Goal: Task Accomplishment & Management: Manage account settings

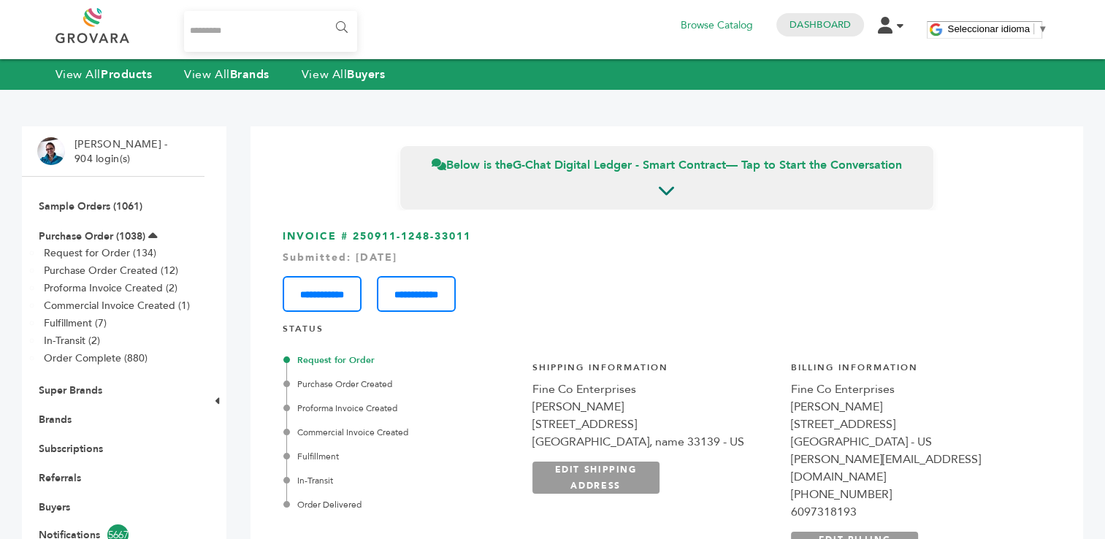
scroll to position [2058, 0]
click at [816, 24] on link "Dashboard" at bounding box center [820, 24] width 61 height 13
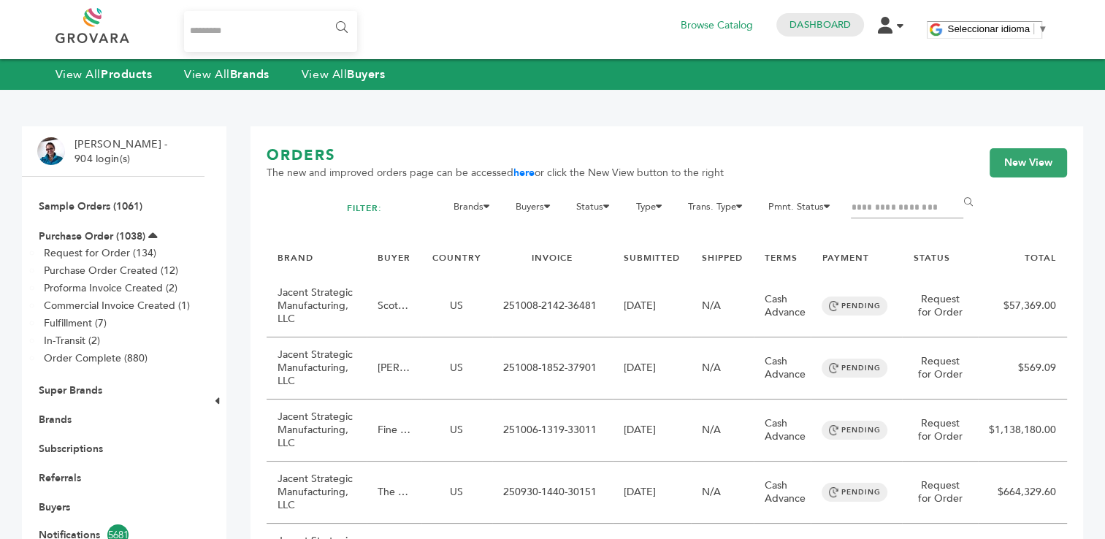
click at [871, 212] on input "Filter by keywords" at bounding box center [907, 208] width 113 height 20
paste input "**********"
type input "**********"
click at [954, 188] on input "******" at bounding box center [970, 202] width 33 height 29
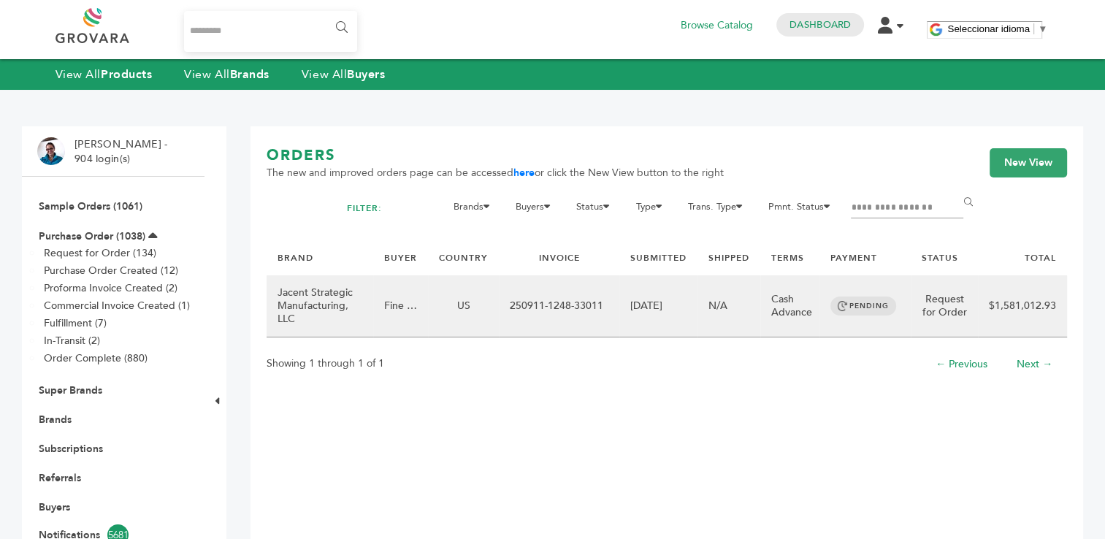
click at [574, 314] on td "250911-1248-33011" at bounding box center [559, 306] width 121 height 62
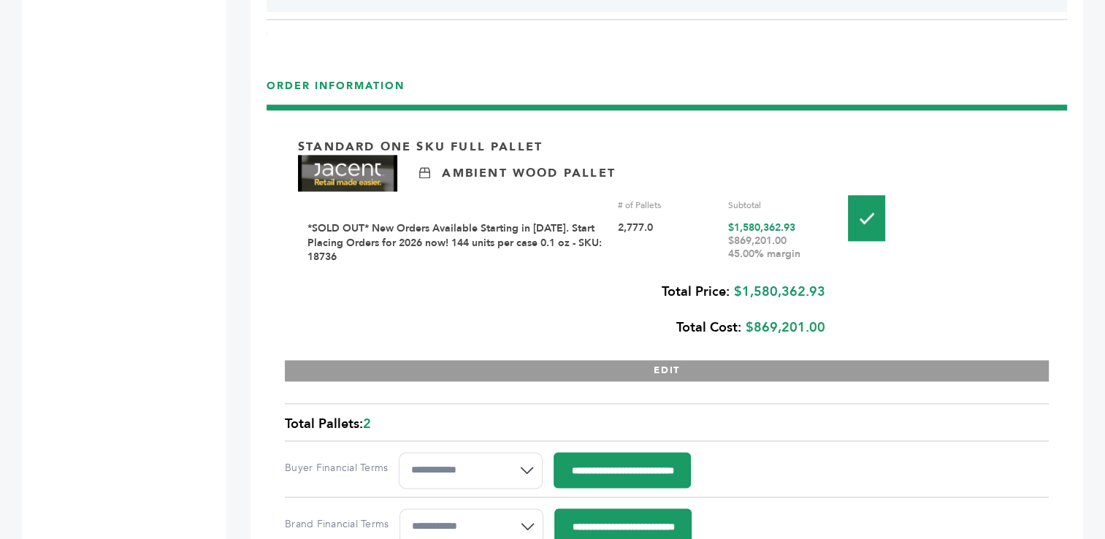
scroll to position [1867, 0]
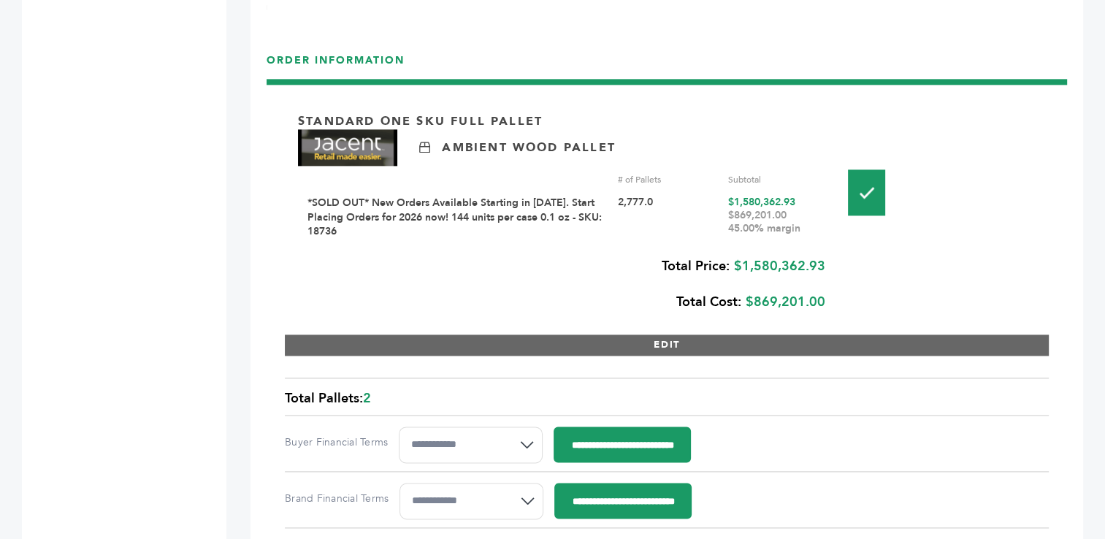
click at [674, 335] on button "EDIT" at bounding box center [667, 345] width 764 height 21
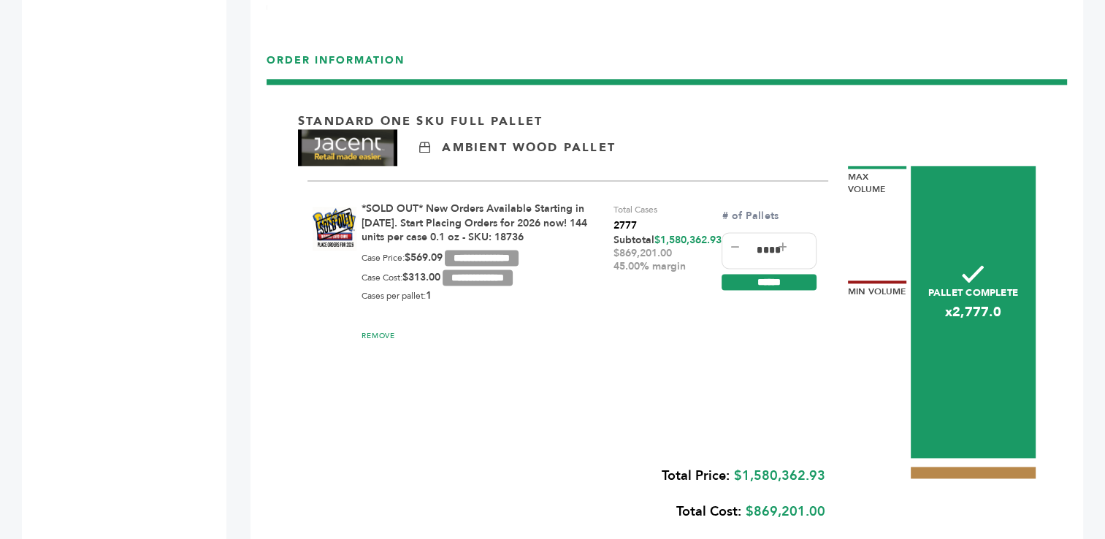
click at [633, 218] on span "2777" at bounding box center [636, 226] width 44 height 16
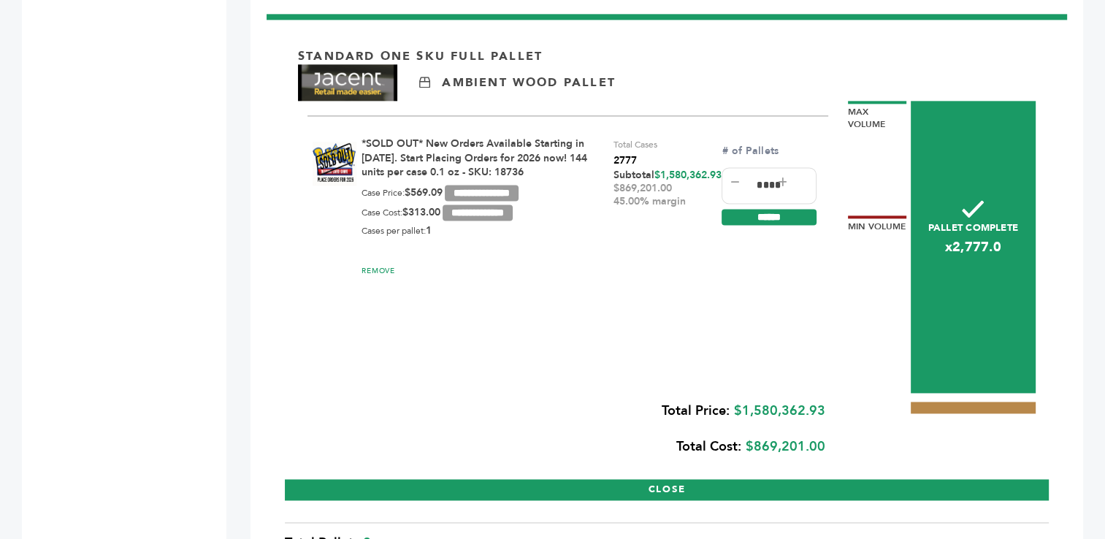
scroll to position [1938, 0]
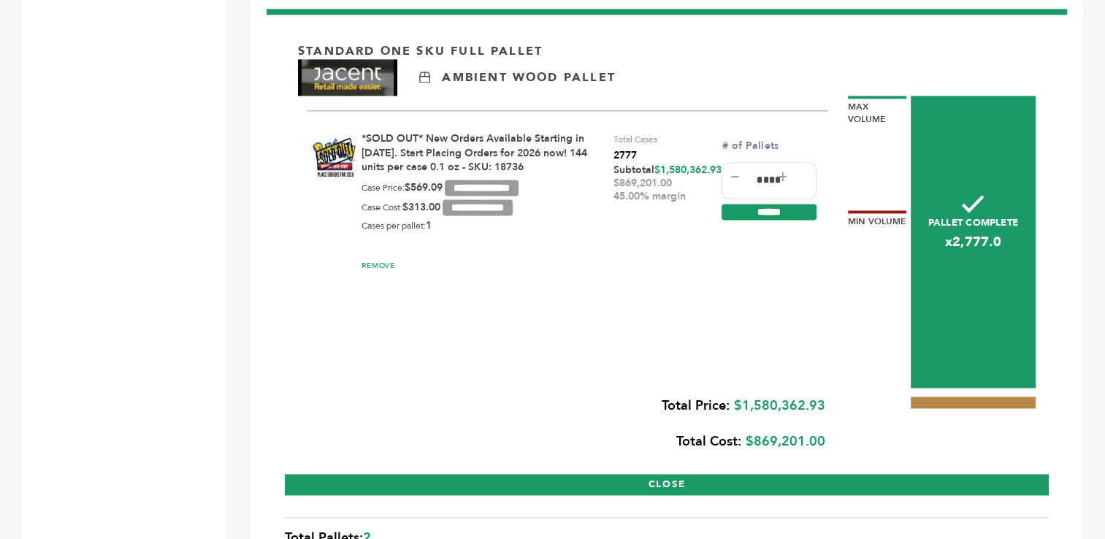
click at [733, 172] on icon at bounding box center [735, 177] width 9 height 10
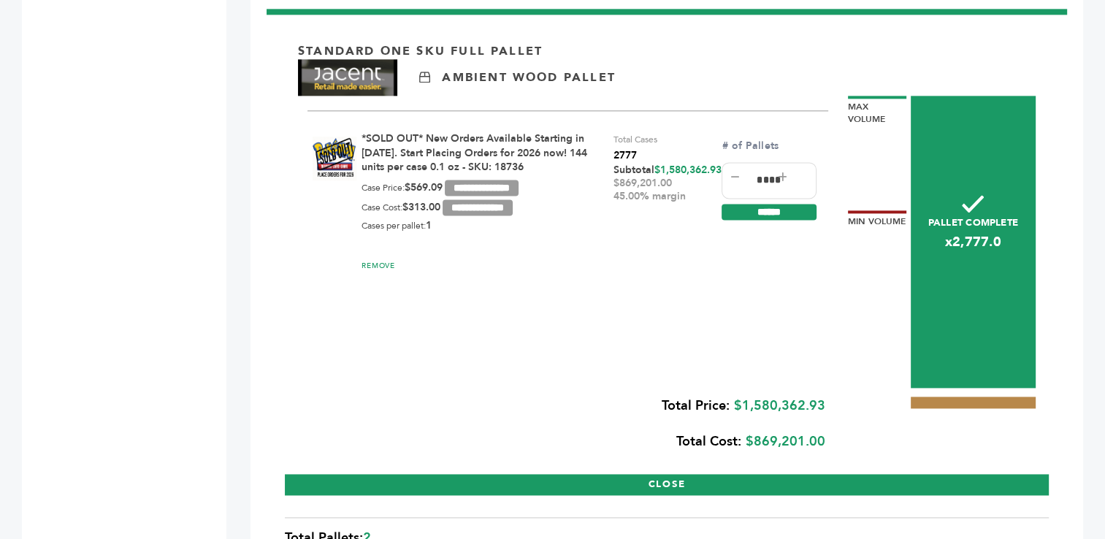
click at [733, 172] on icon at bounding box center [735, 177] width 9 height 10
drag, startPoint x: 780, startPoint y: 165, endPoint x: 768, endPoint y: 165, distance: 12.4
click at [768, 165] on div "****" at bounding box center [769, 179] width 95 height 40
click at [736, 172] on icon at bounding box center [735, 177] width 9 height 10
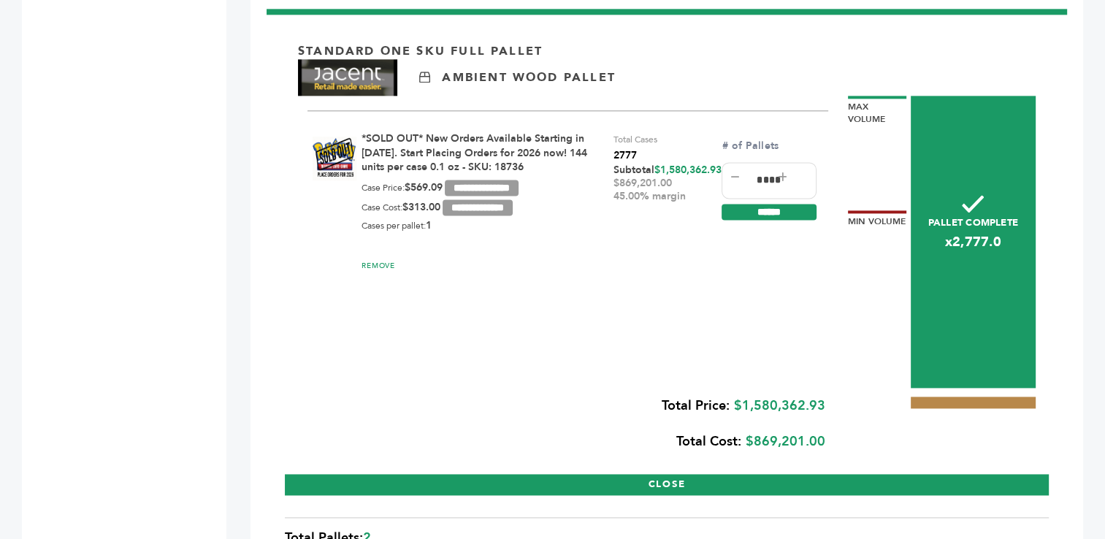
click at [736, 172] on icon at bounding box center [735, 177] width 9 height 10
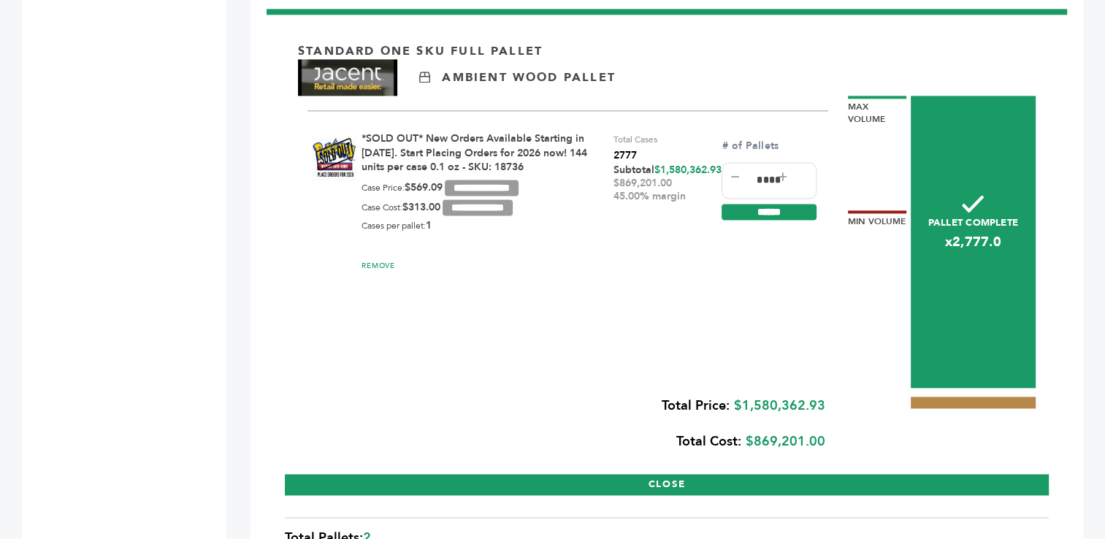
click at [736, 172] on icon at bounding box center [735, 177] width 9 height 10
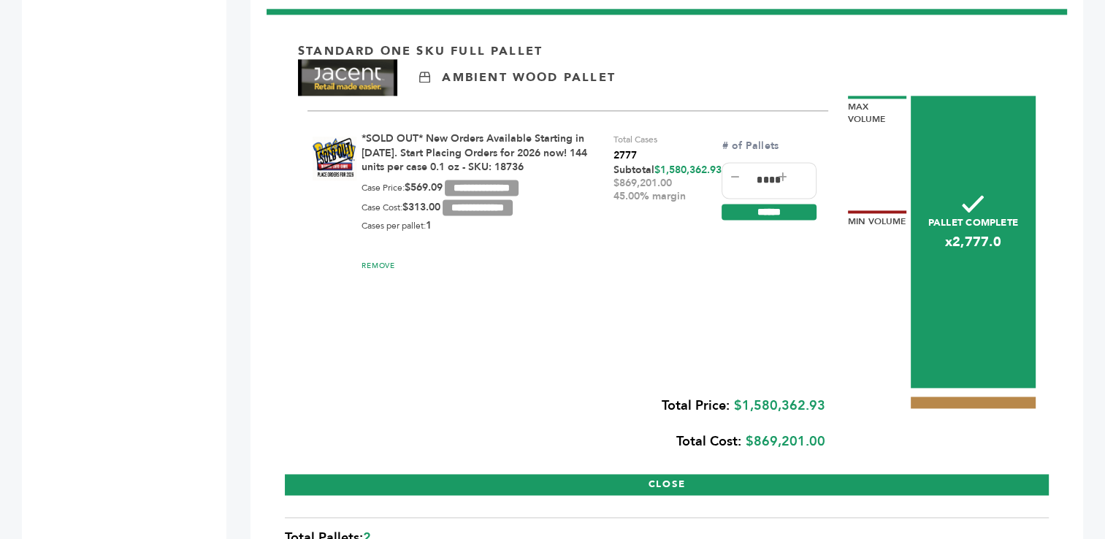
click at [736, 172] on icon at bounding box center [735, 177] width 9 height 10
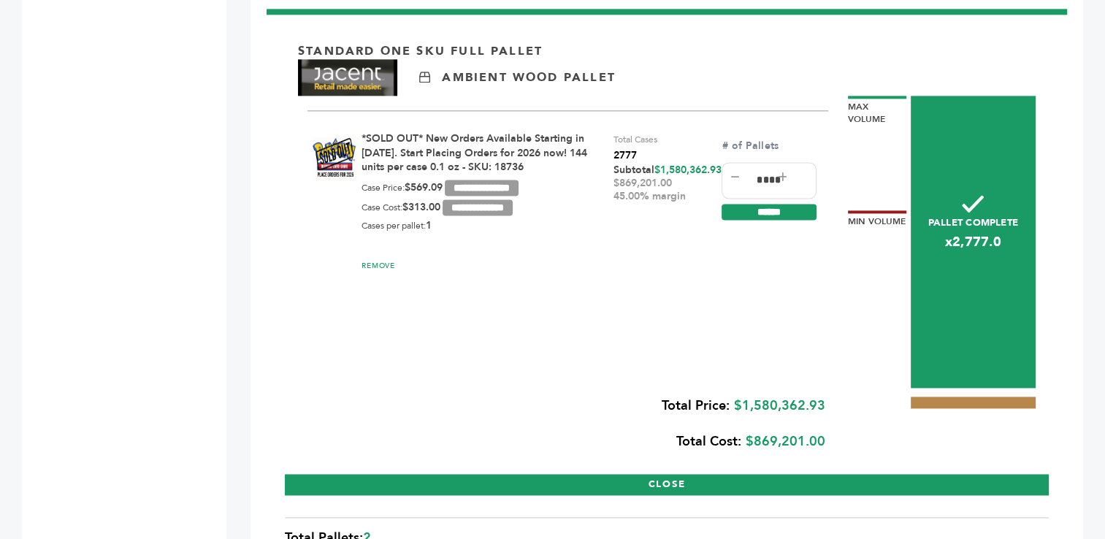
click at [736, 172] on icon at bounding box center [735, 177] width 9 height 10
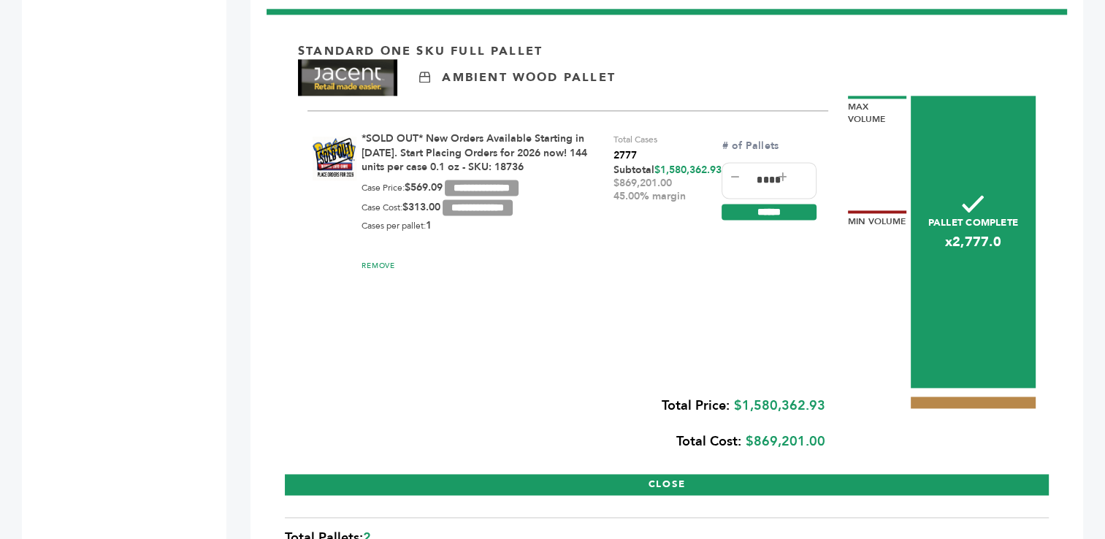
click at [736, 172] on icon at bounding box center [735, 177] width 9 height 10
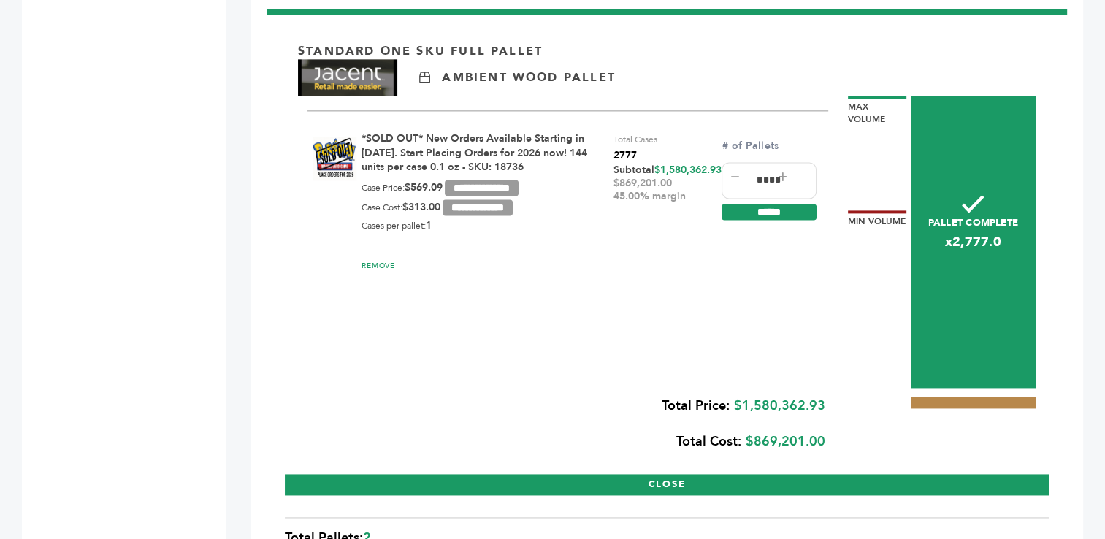
click at [736, 172] on icon at bounding box center [735, 177] width 9 height 10
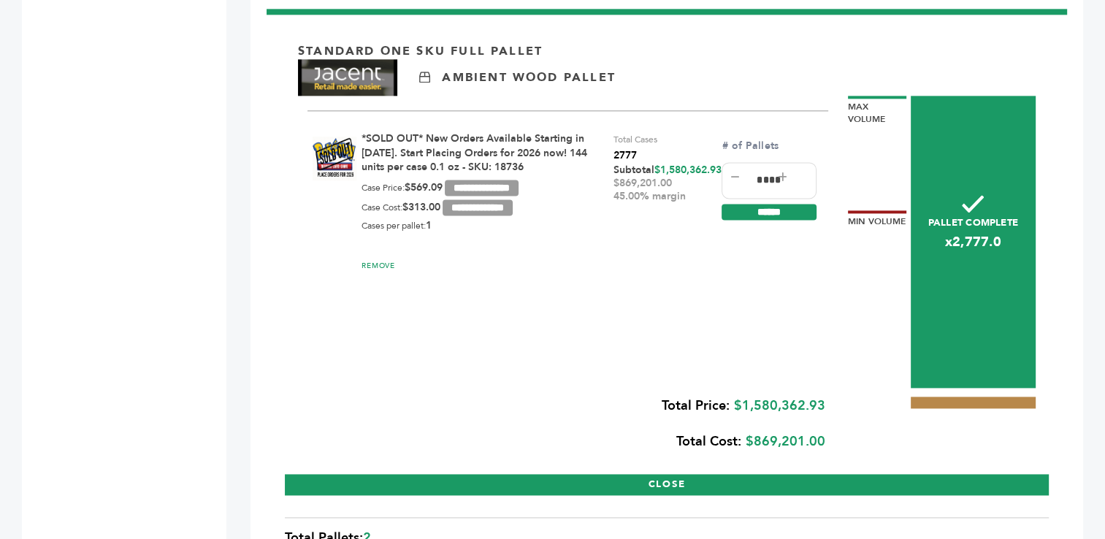
click at [736, 172] on icon at bounding box center [735, 177] width 9 height 10
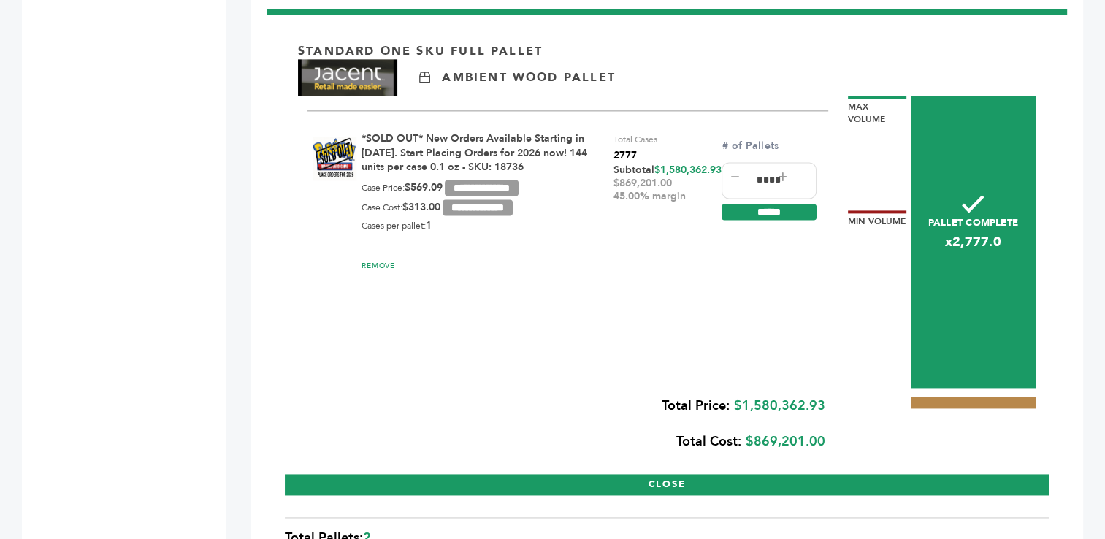
click at [736, 172] on icon at bounding box center [735, 177] width 9 height 10
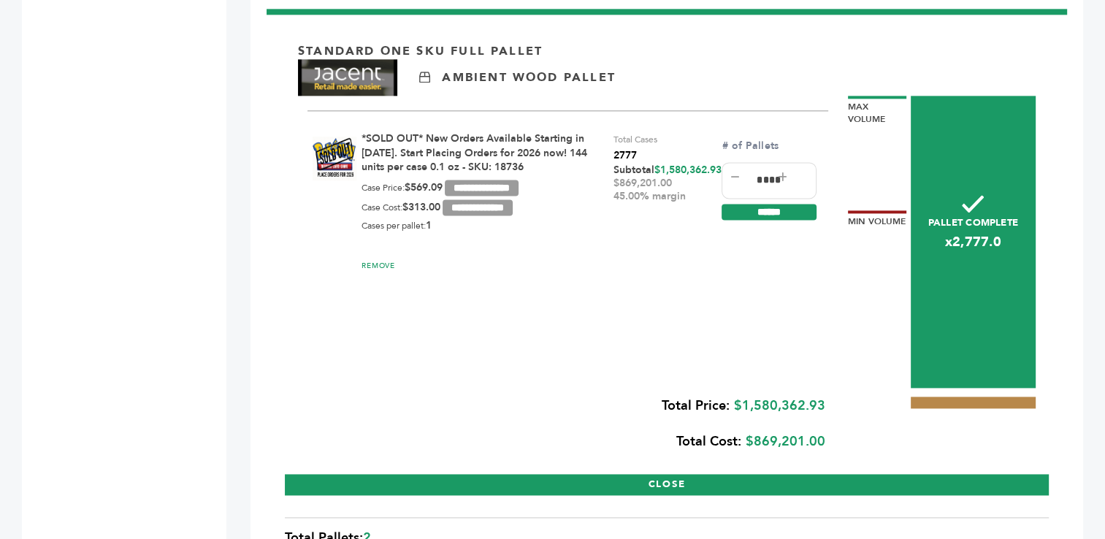
click at [736, 172] on icon at bounding box center [735, 177] width 9 height 10
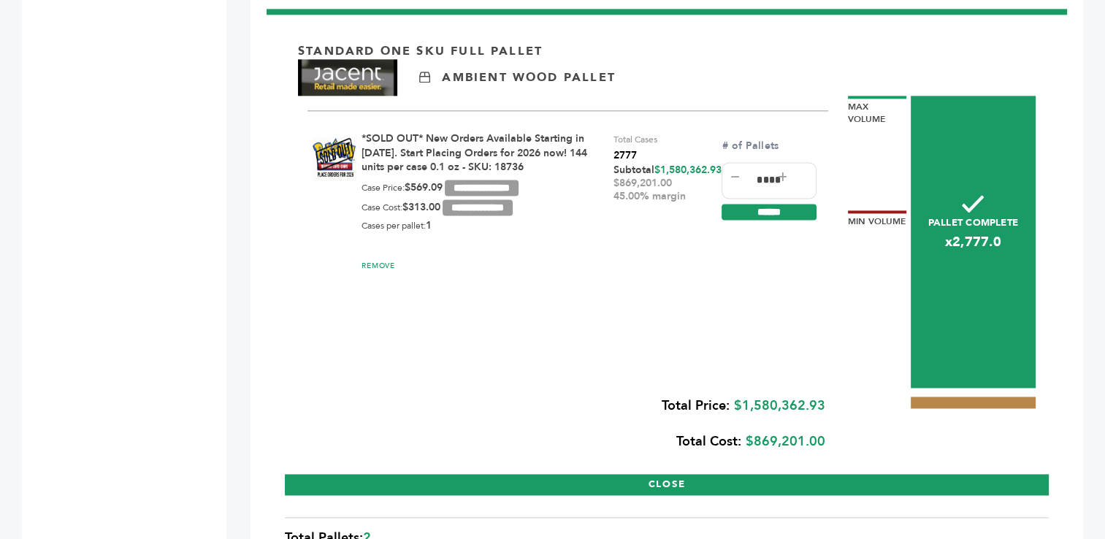
click at [736, 172] on icon at bounding box center [735, 177] width 9 height 10
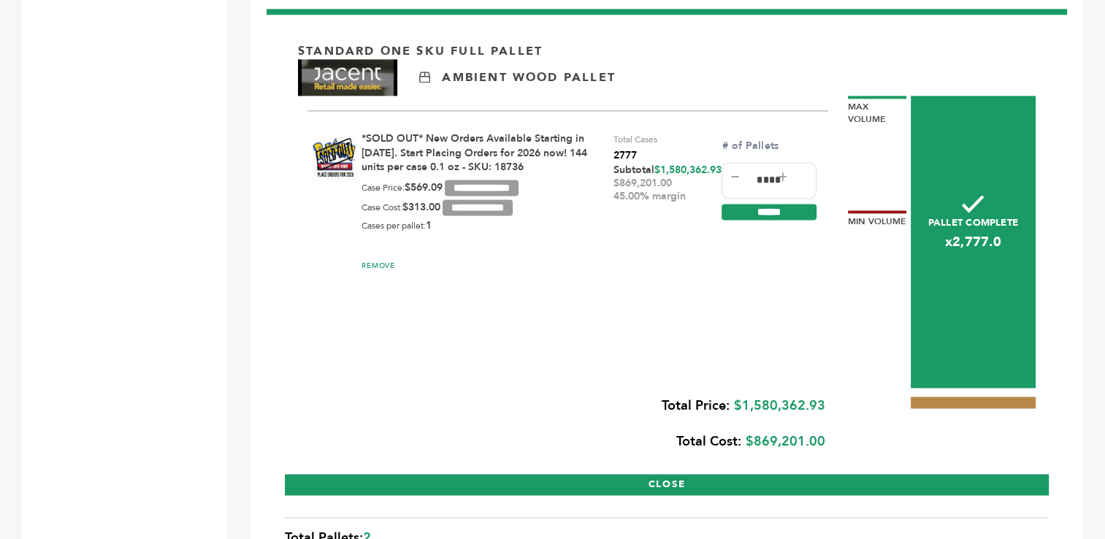
click at [736, 172] on icon at bounding box center [735, 177] width 9 height 10
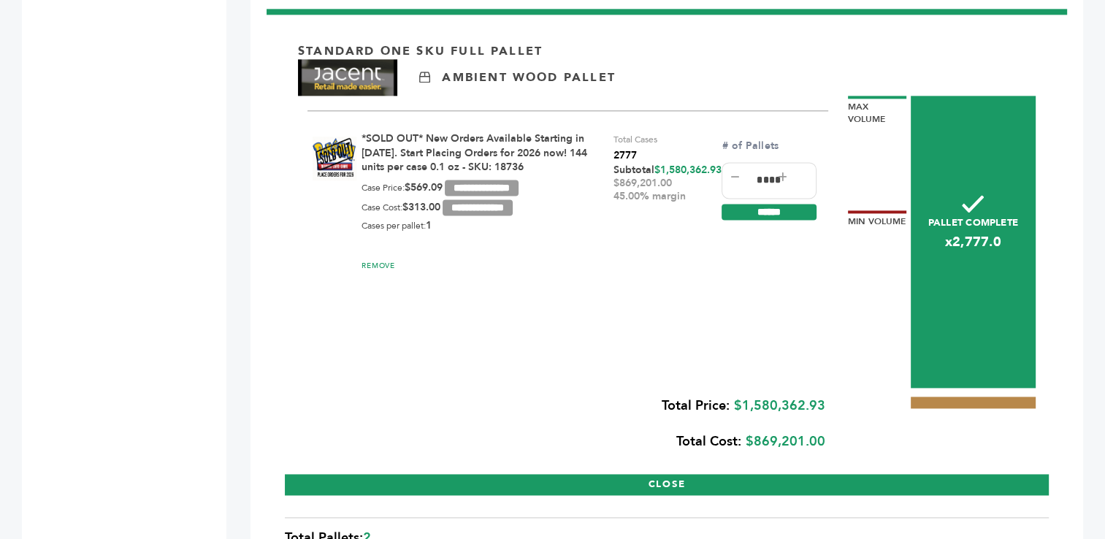
click at [736, 172] on icon at bounding box center [735, 177] width 9 height 10
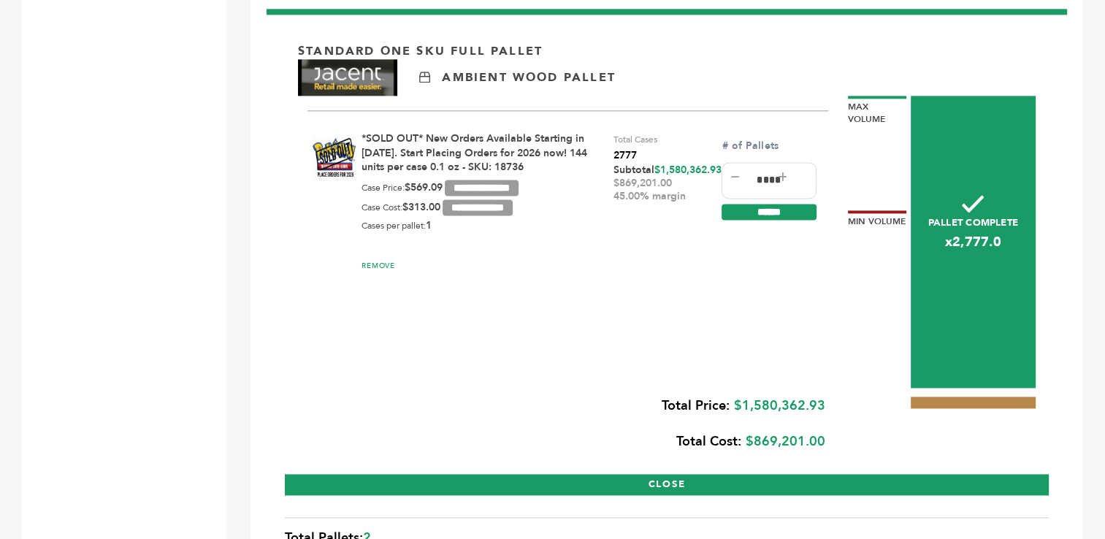
click at [736, 172] on icon at bounding box center [735, 177] width 9 height 10
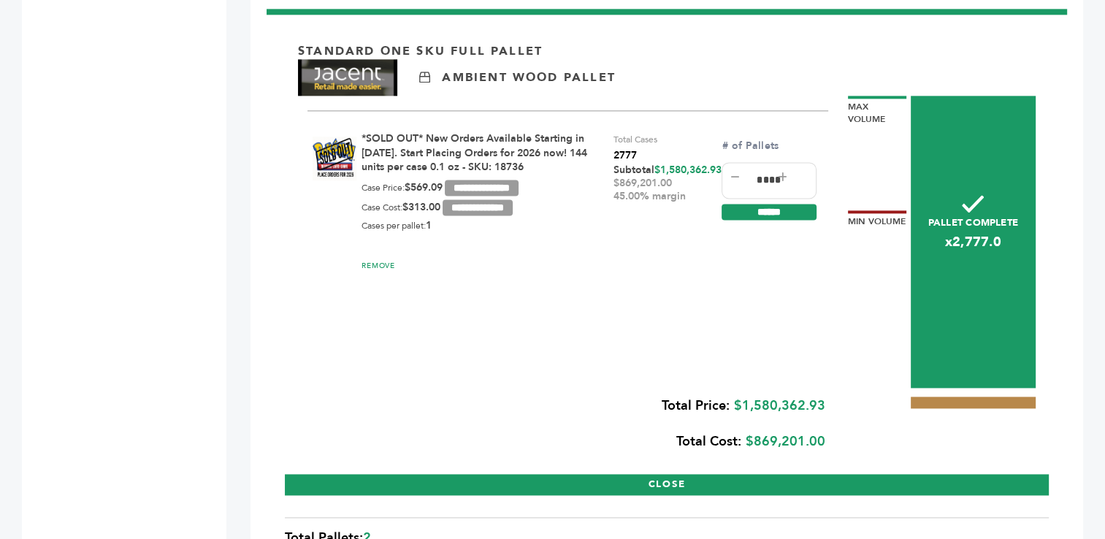
click at [736, 172] on icon at bounding box center [735, 177] width 9 height 10
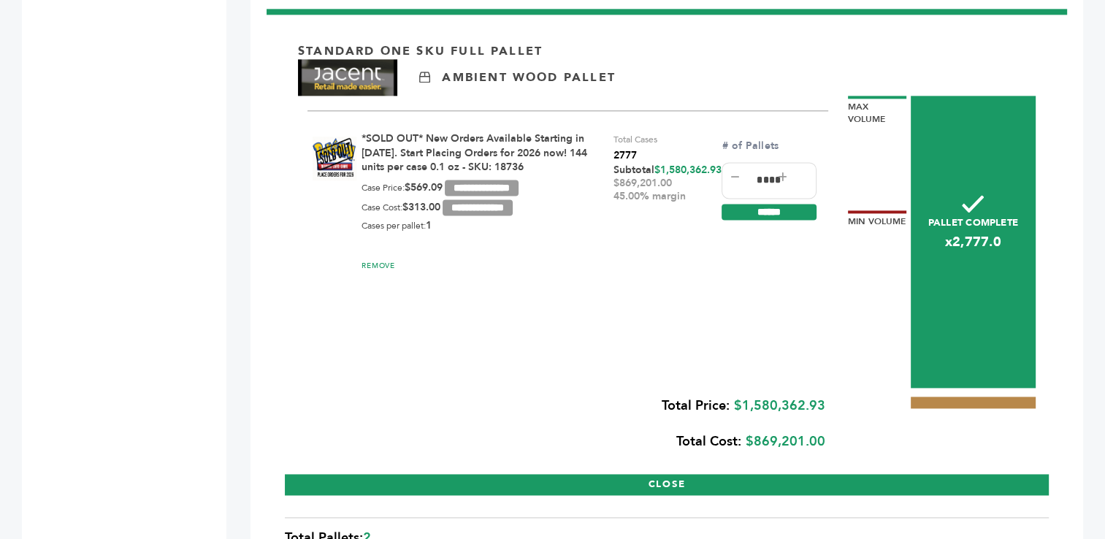
click at [736, 172] on icon at bounding box center [735, 177] width 9 height 10
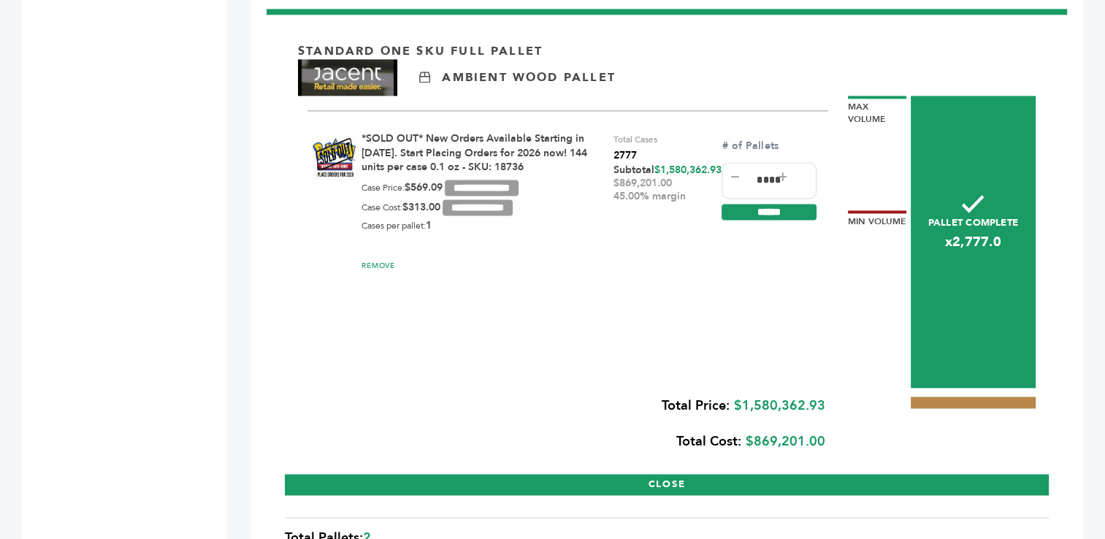
click at [736, 172] on icon at bounding box center [735, 177] width 9 height 10
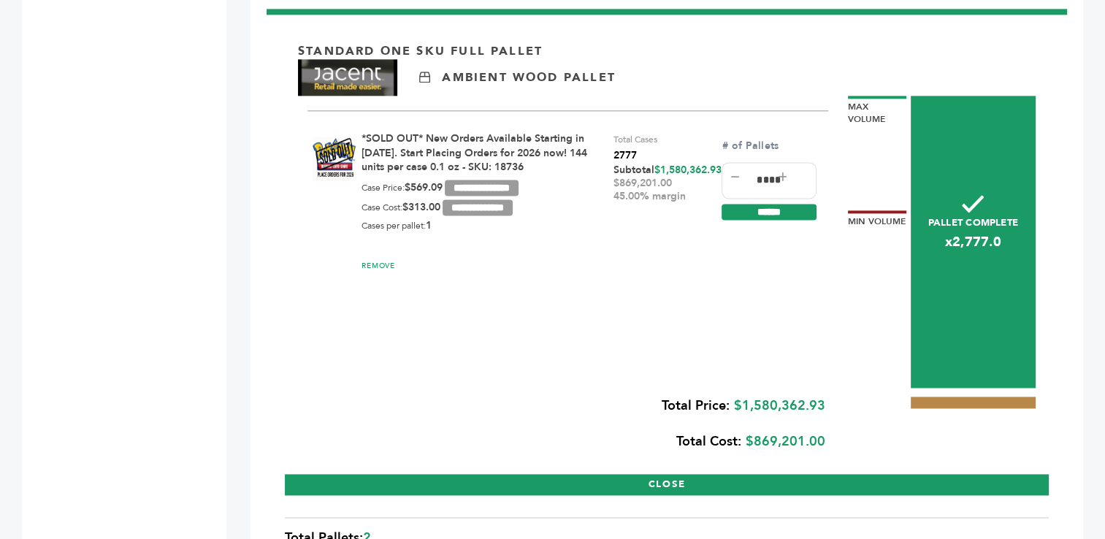
click at [736, 172] on icon at bounding box center [735, 177] width 9 height 10
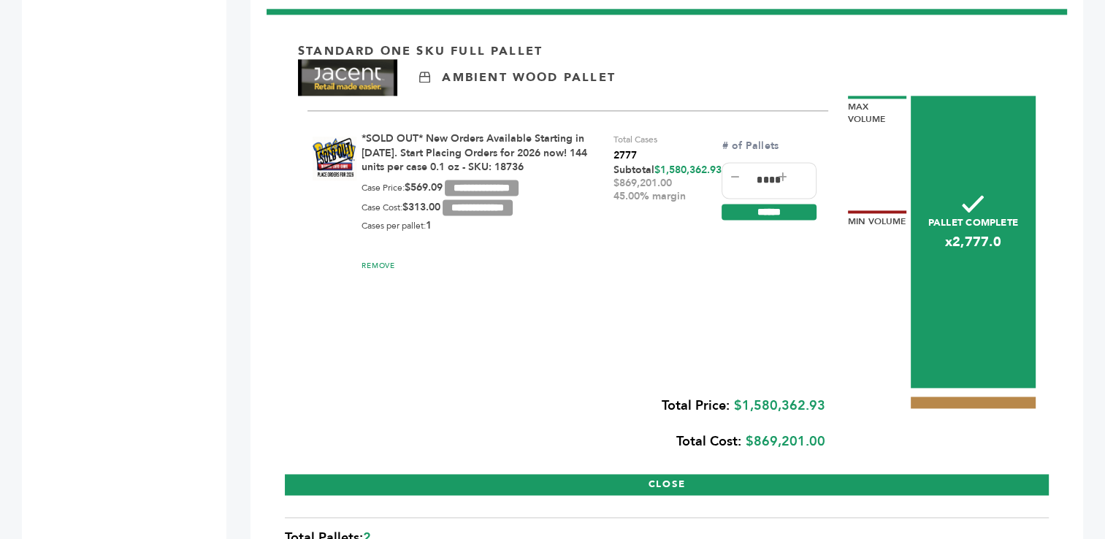
click at [736, 172] on icon at bounding box center [735, 177] width 9 height 10
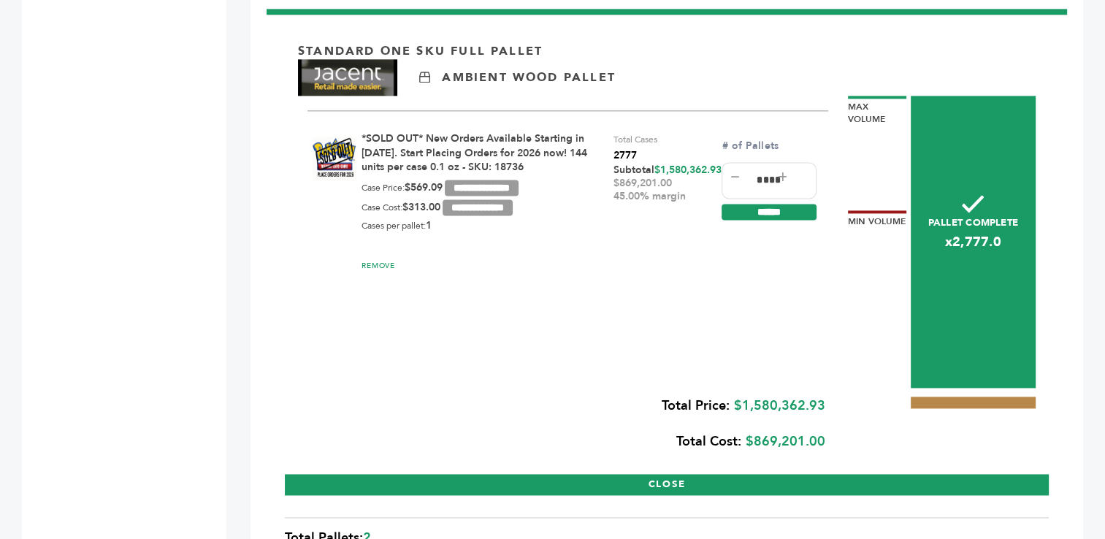
click at [736, 172] on icon at bounding box center [735, 177] width 9 height 10
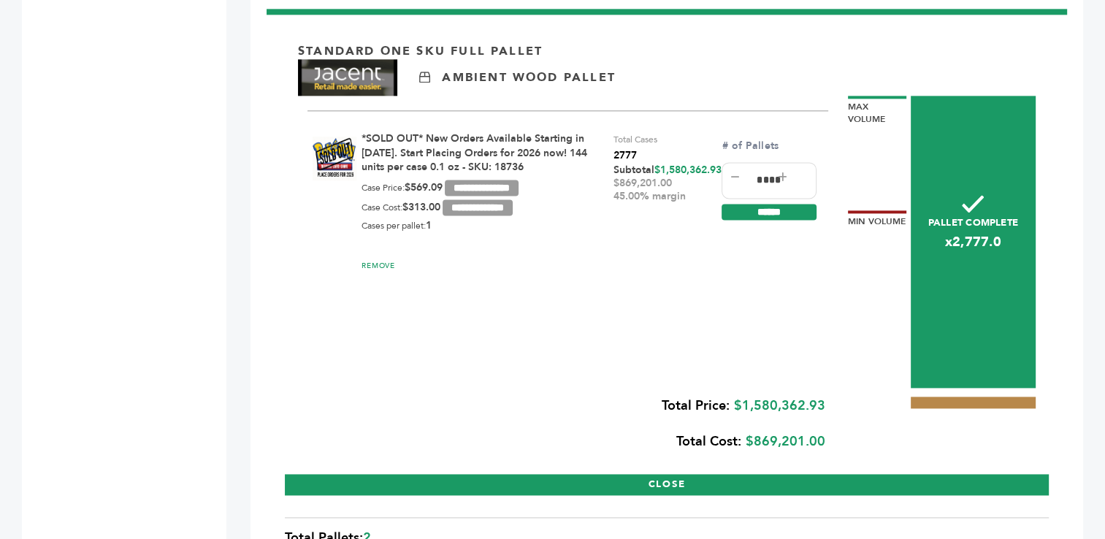
click at [736, 172] on icon at bounding box center [735, 177] width 9 height 10
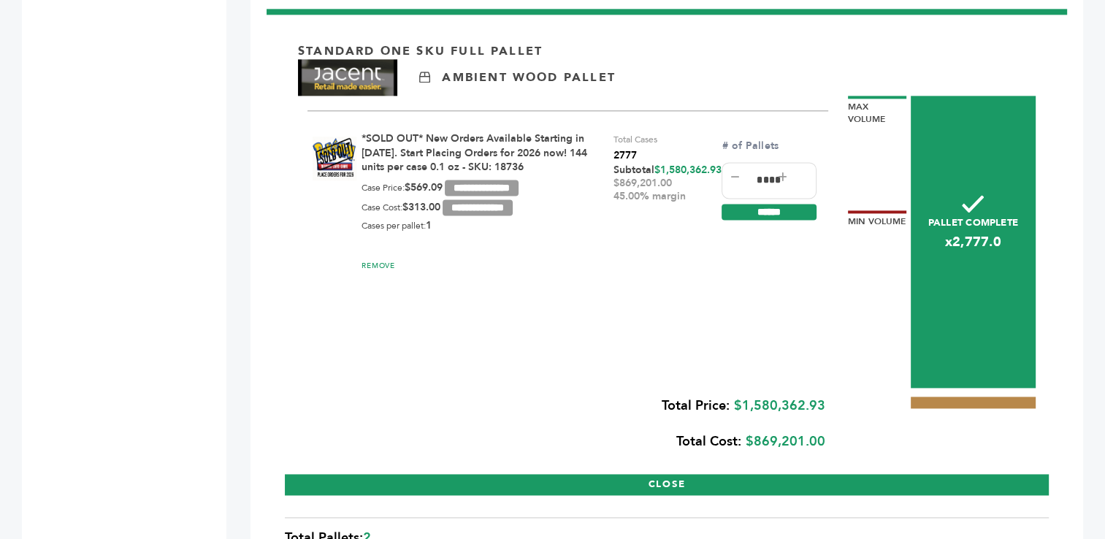
click at [736, 172] on icon at bounding box center [735, 177] width 9 height 10
drag, startPoint x: 780, startPoint y: 164, endPoint x: 757, endPoint y: 159, distance: 23.8
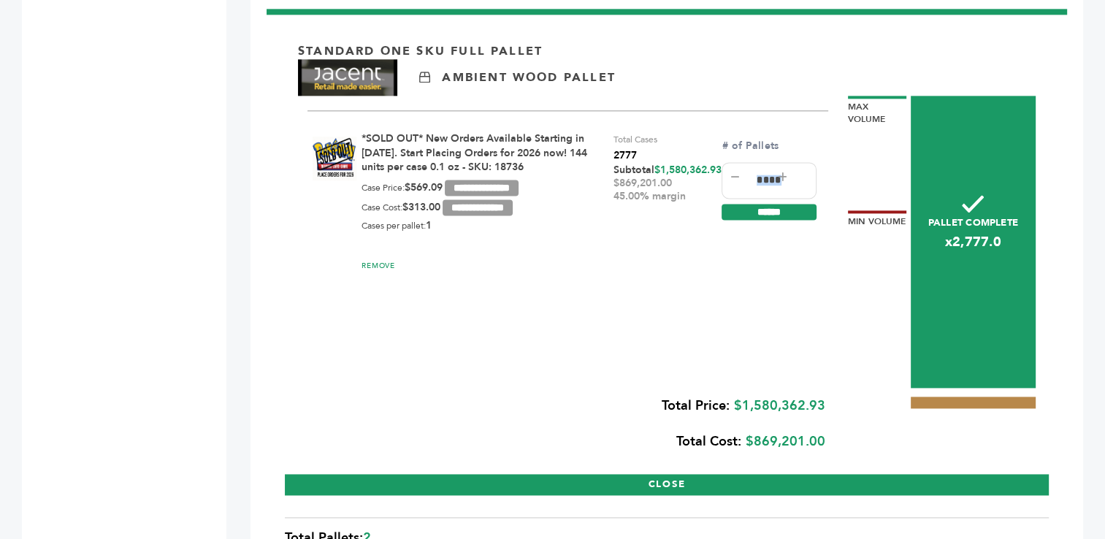
click at [757, 159] on div "****" at bounding box center [769, 179] width 95 height 40
drag, startPoint x: 704, startPoint y: 167, endPoint x: 720, endPoint y: 167, distance: 15.3
click at [709, 177] on div "$869,201.00 45.00% margin" at bounding box center [668, 190] width 108 height 26
click at [735, 172] on icon at bounding box center [735, 177] width 9 height 10
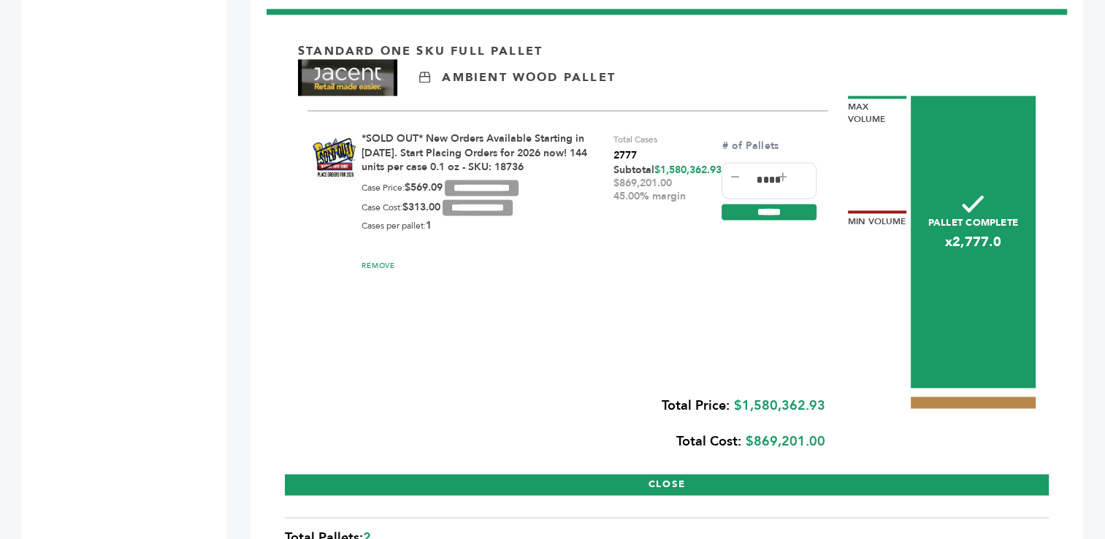
click at [735, 172] on icon at bounding box center [735, 177] width 9 height 10
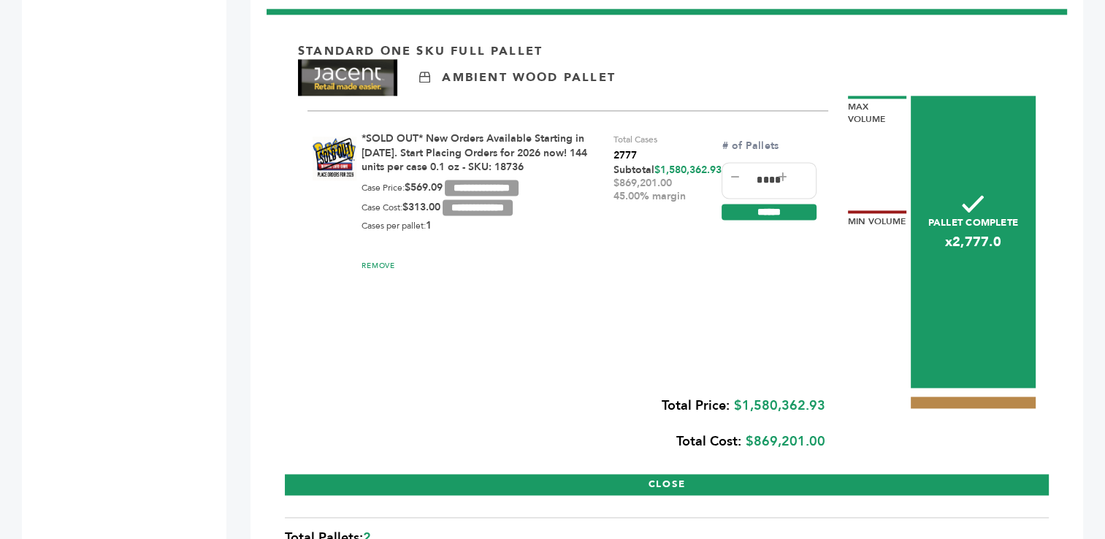
click at [735, 172] on icon at bounding box center [735, 177] width 9 height 10
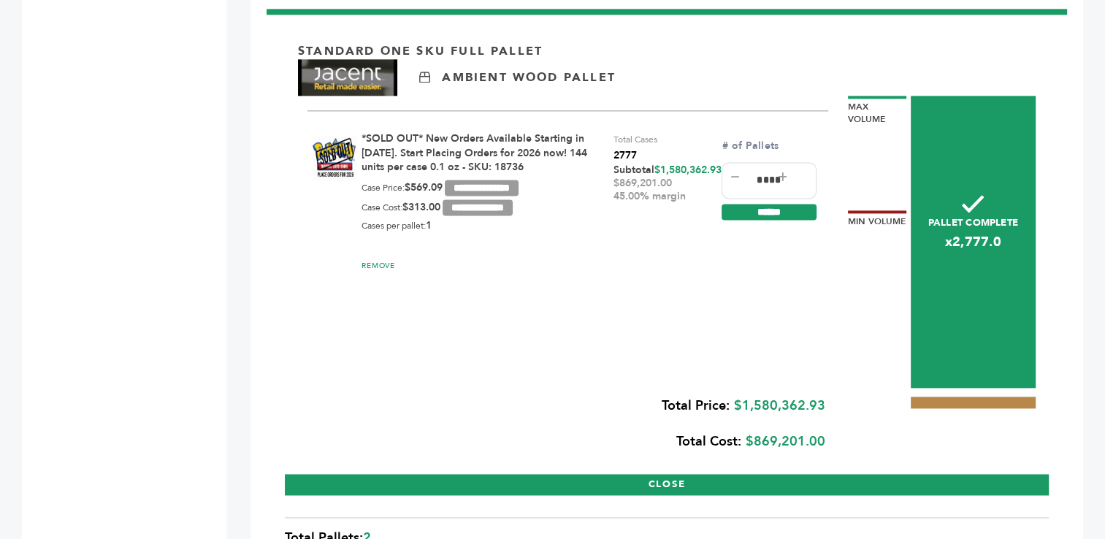
click at [735, 172] on icon at bounding box center [735, 177] width 9 height 10
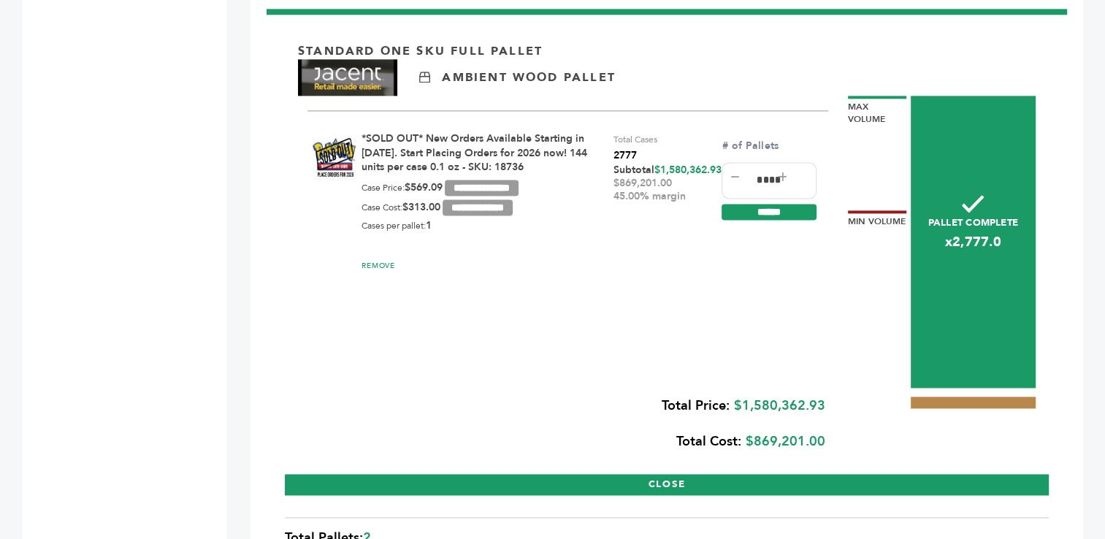
click at [735, 172] on icon at bounding box center [735, 177] width 9 height 10
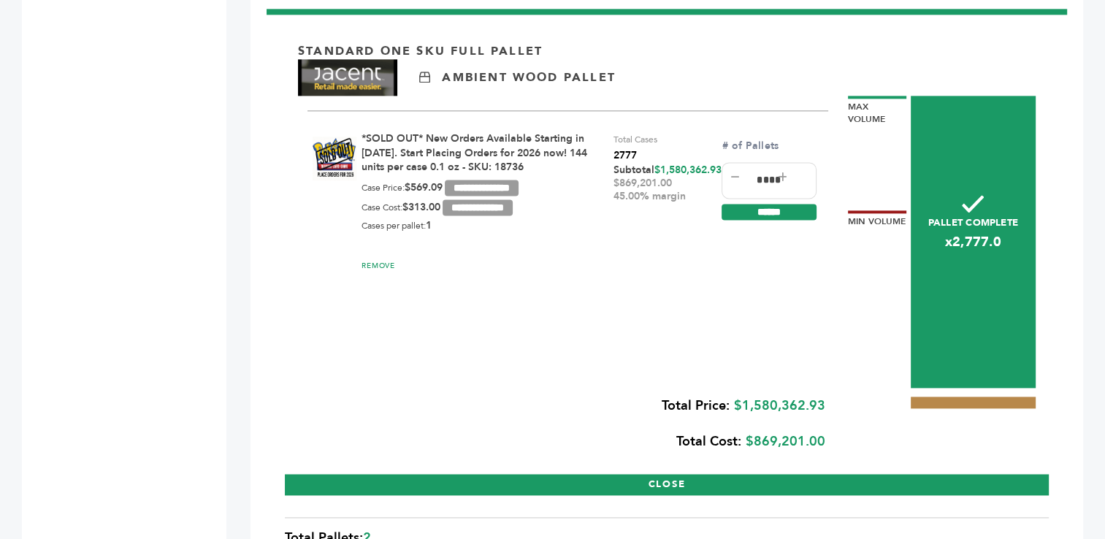
click at [735, 172] on icon at bounding box center [735, 177] width 9 height 10
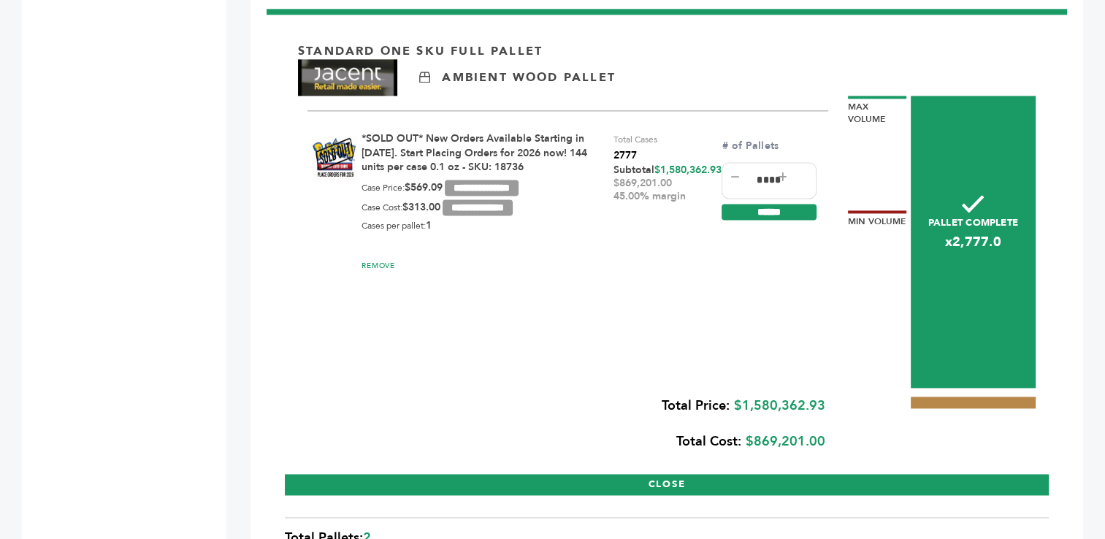
click at [735, 172] on icon at bounding box center [735, 177] width 9 height 10
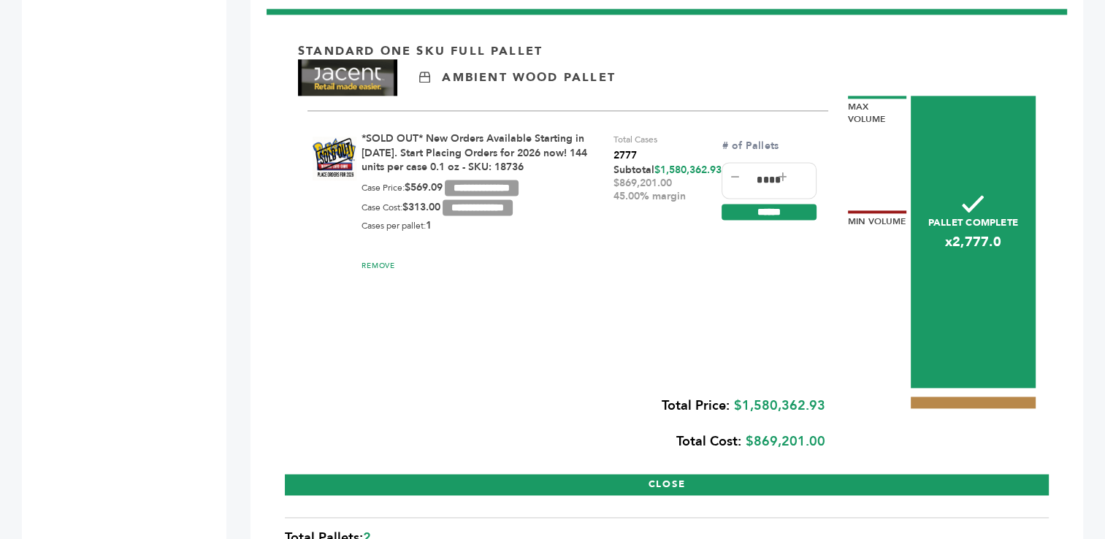
click at [735, 172] on icon at bounding box center [735, 177] width 9 height 10
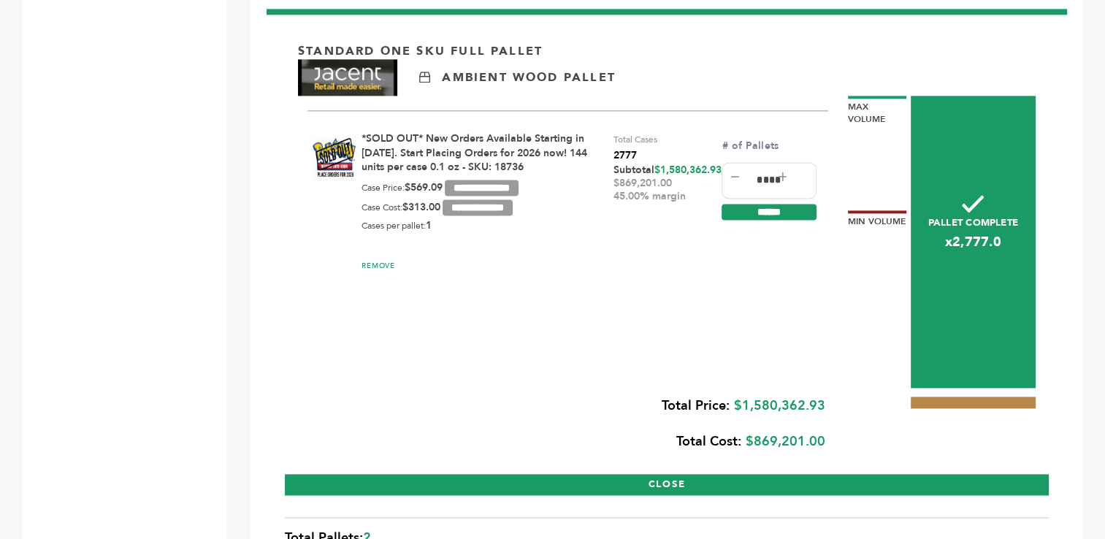
click at [735, 172] on icon at bounding box center [735, 177] width 9 height 10
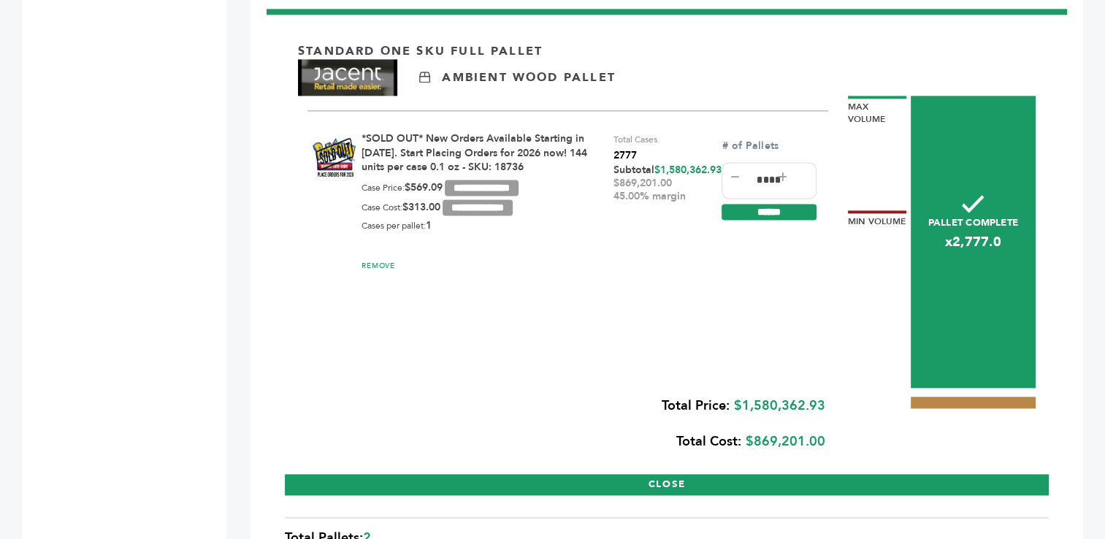
click at [735, 172] on icon at bounding box center [735, 177] width 9 height 10
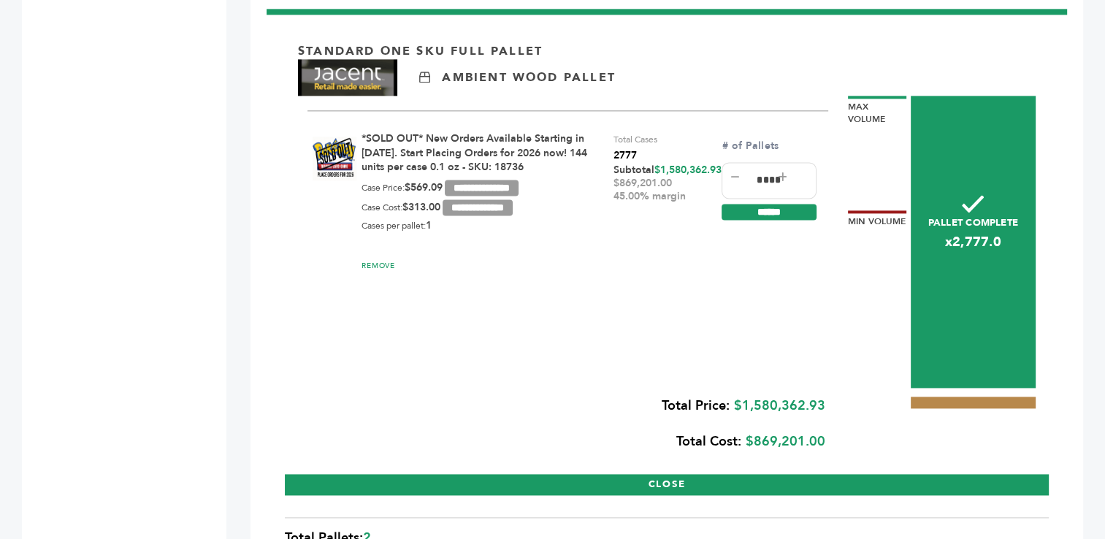
click at [735, 172] on icon at bounding box center [735, 177] width 9 height 10
click at [738, 172] on icon at bounding box center [735, 177] width 9 height 10
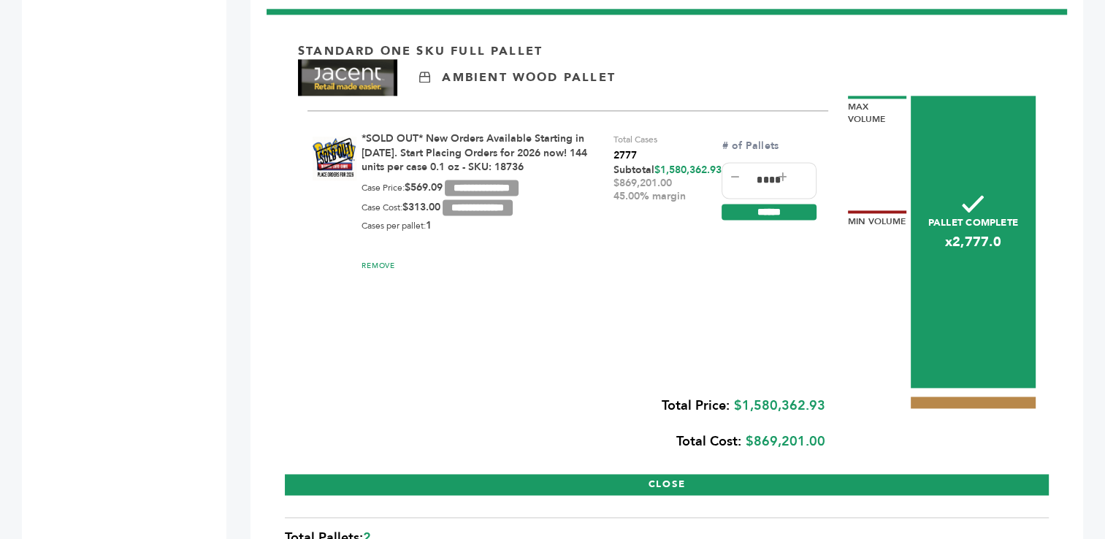
click at [738, 172] on icon at bounding box center [735, 177] width 9 height 10
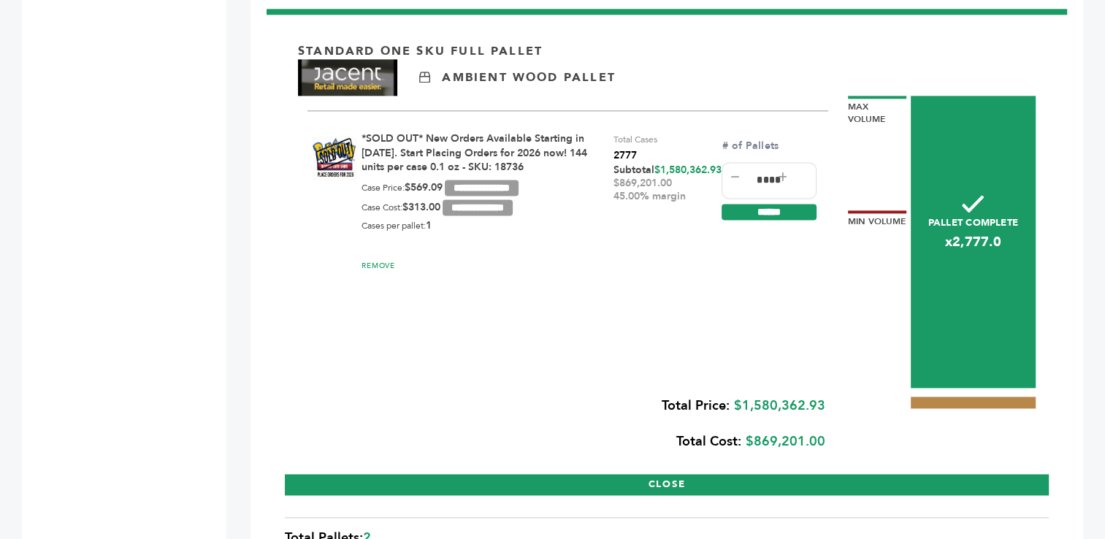
click at [738, 172] on icon at bounding box center [735, 177] width 9 height 10
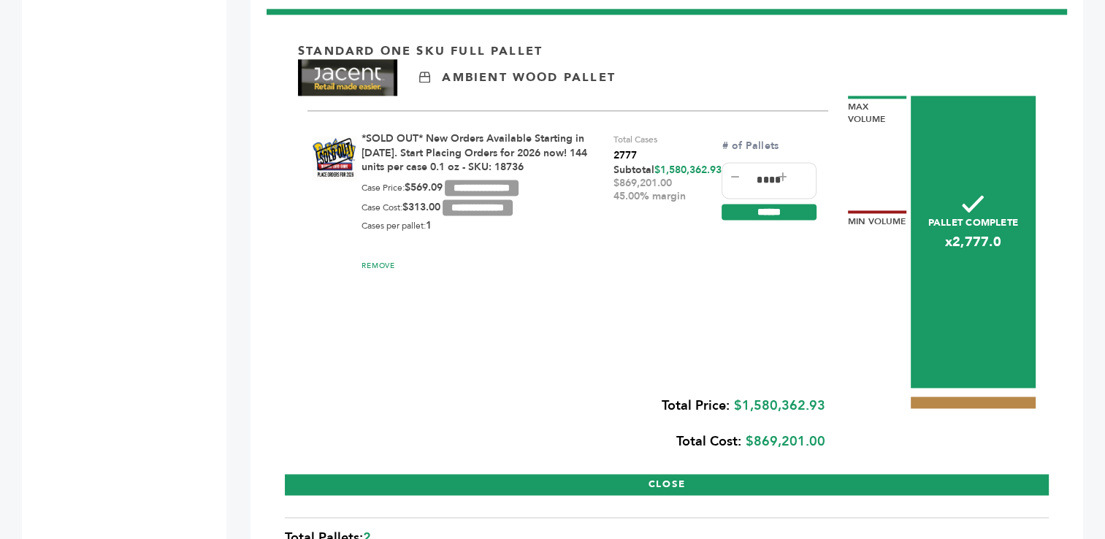
click at [738, 172] on icon at bounding box center [735, 177] width 9 height 10
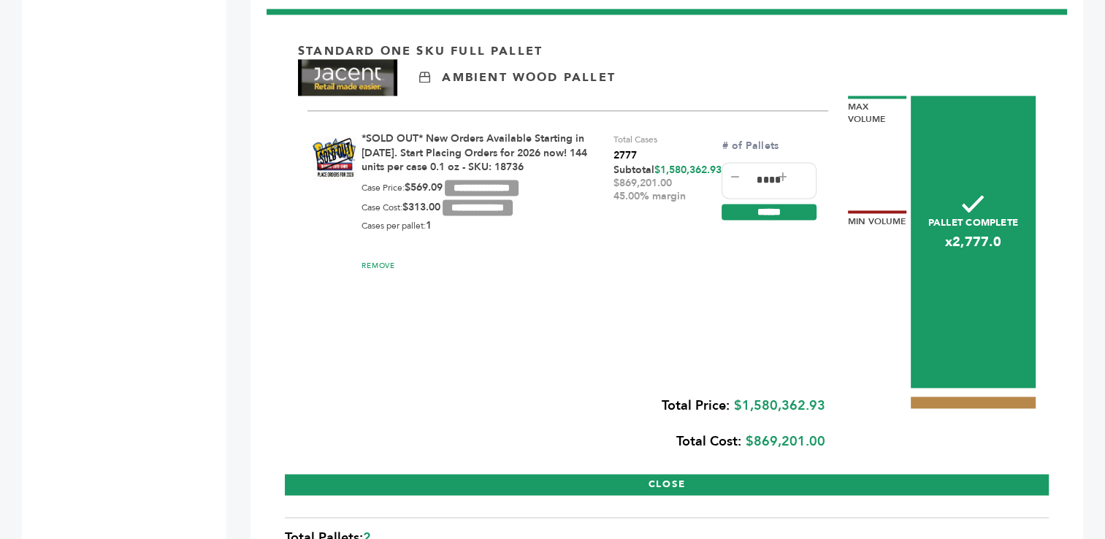
click at [738, 172] on icon at bounding box center [735, 177] width 9 height 10
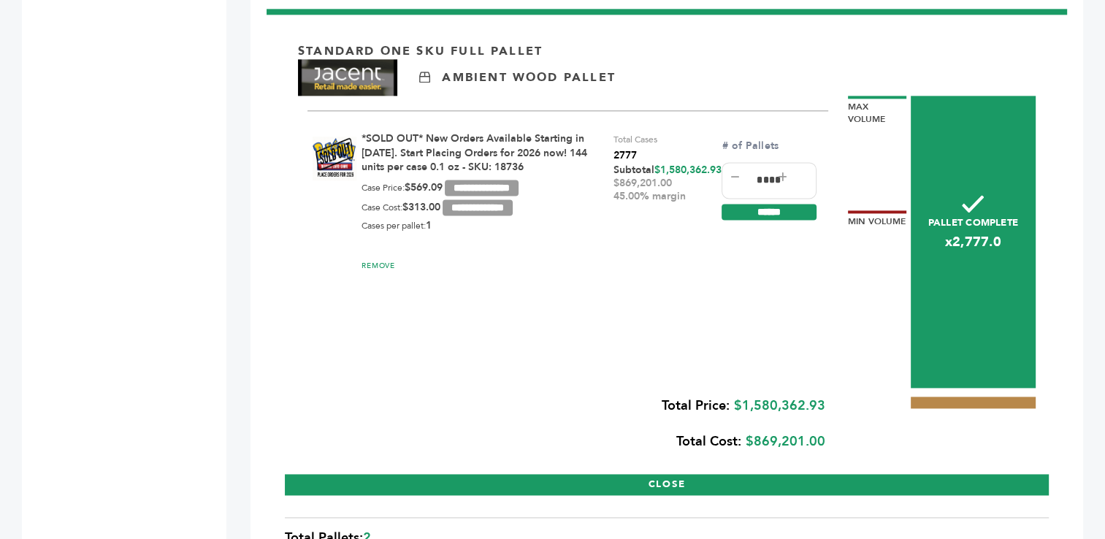
click at [738, 172] on icon at bounding box center [735, 177] width 9 height 10
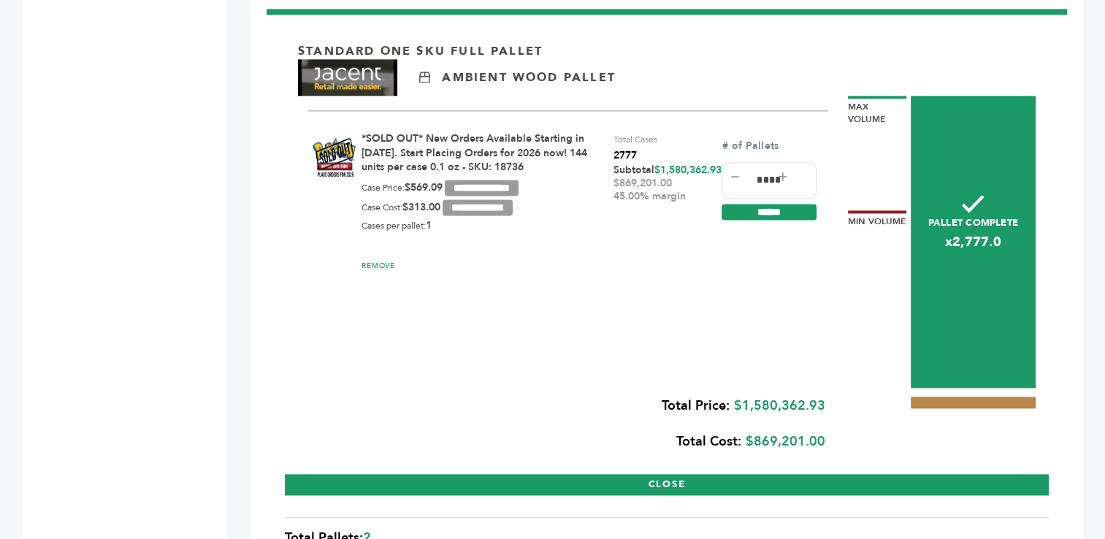
click at [738, 172] on icon at bounding box center [735, 177] width 9 height 10
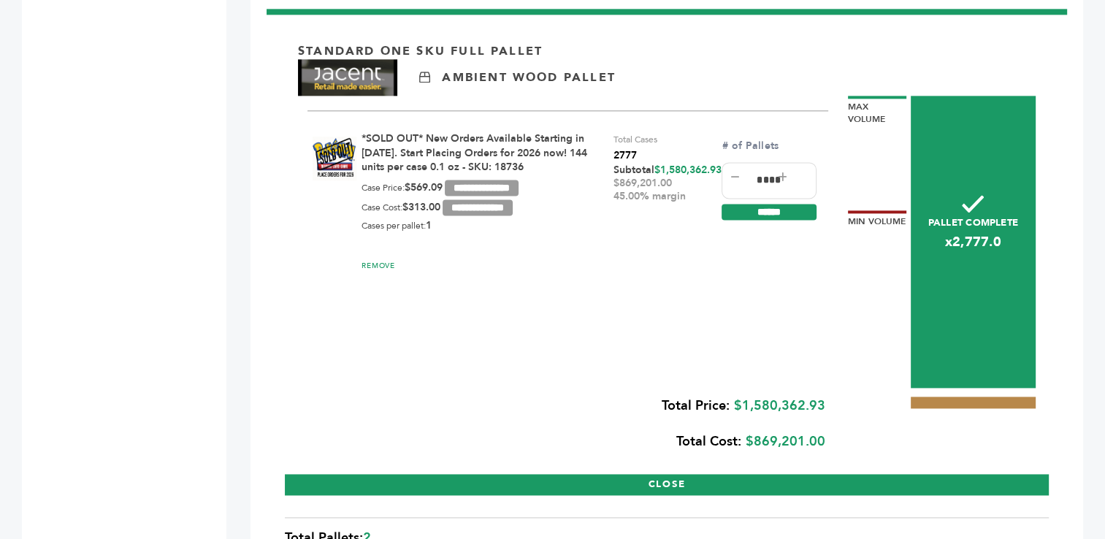
click at [738, 172] on icon at bounding box center [735, 177] width 9 height 10
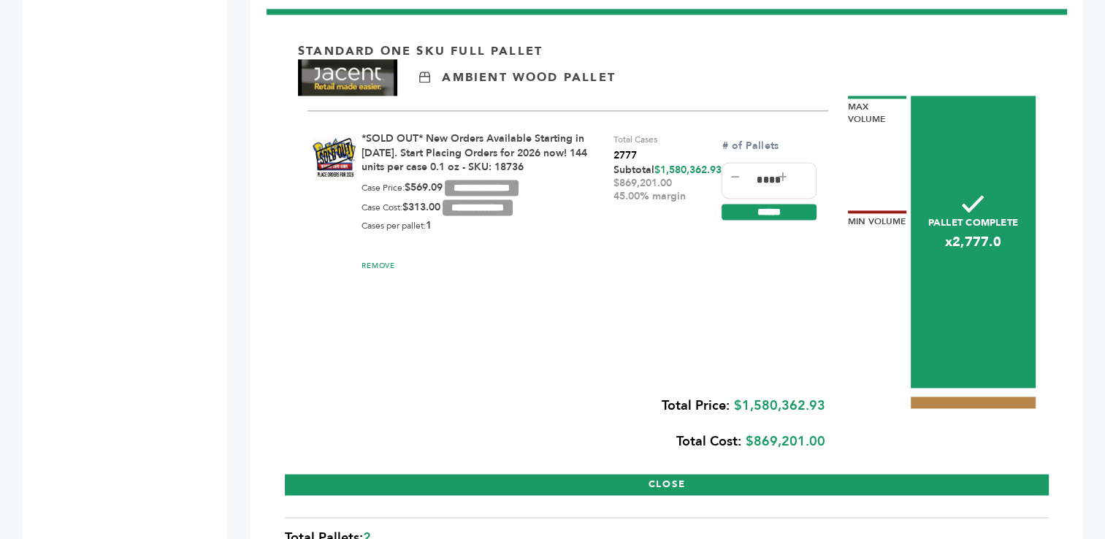
click at [738, 172] on icon at bounding box center [735, 177] width 9 height 10
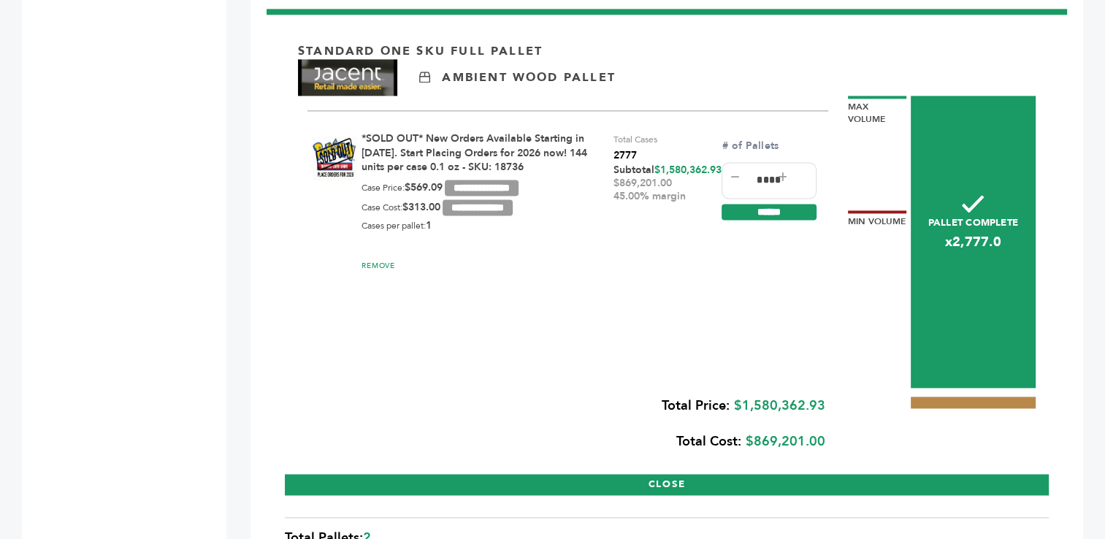
click at [738, 172] on icon at bounding box center [735, 177] width 9 height 10
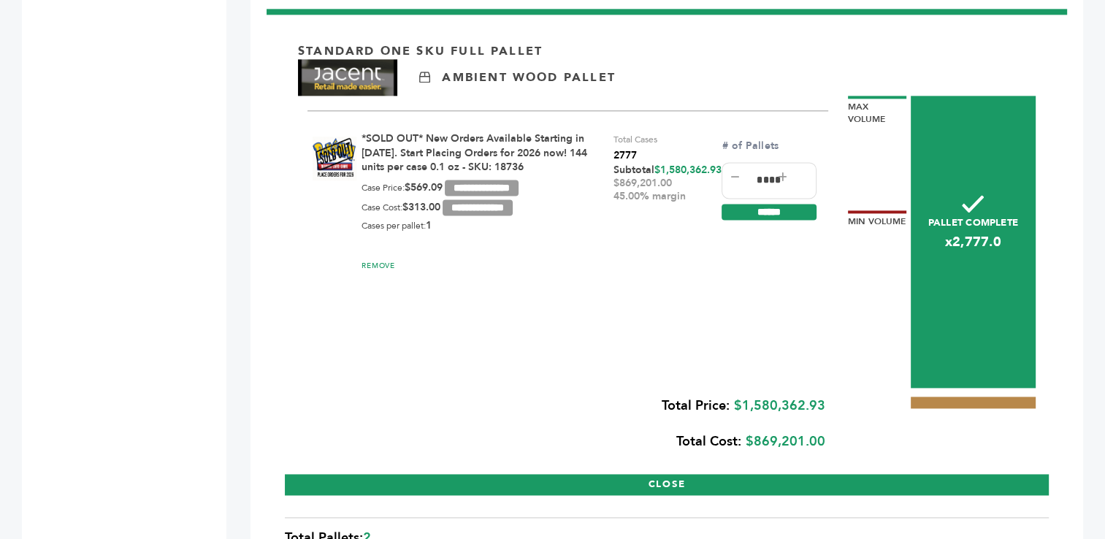
click at [738, 172] on icon at bounding box center [735, 177] width 9 height 10
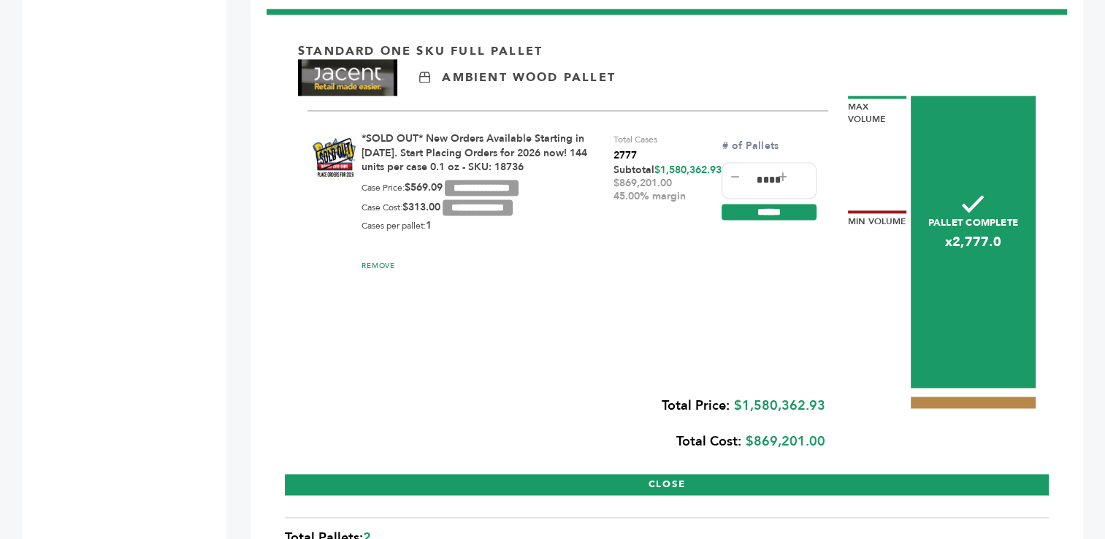
click at [738, 172] on icon at bounding box center [735, 177] width 9 height 10
click at [736, 172] on icon at bounding box center [735, 177] width 9 height 10
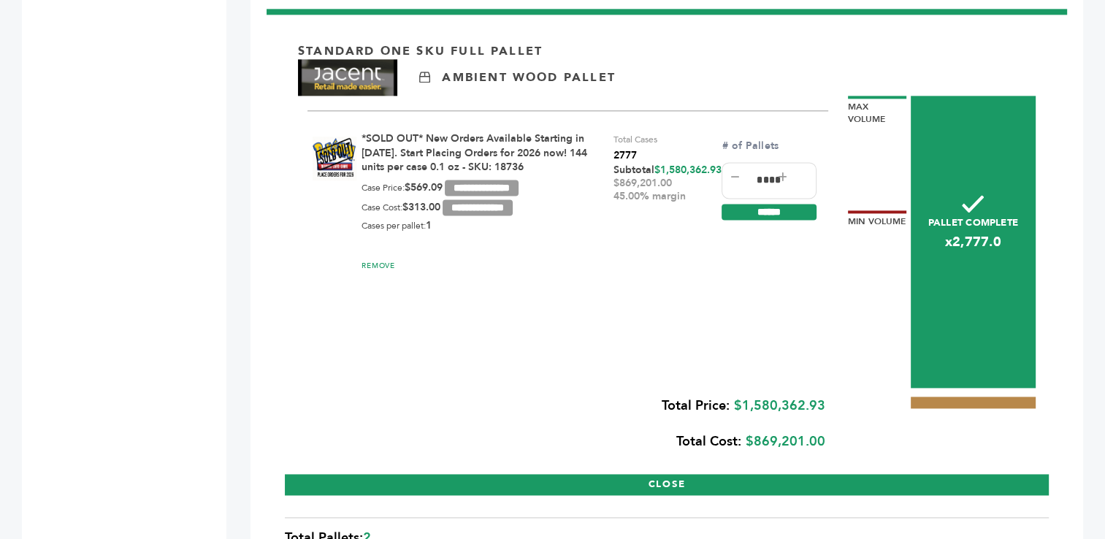
click at [736, 172] on icon at bounding box center [735, 177] width 9 height 10
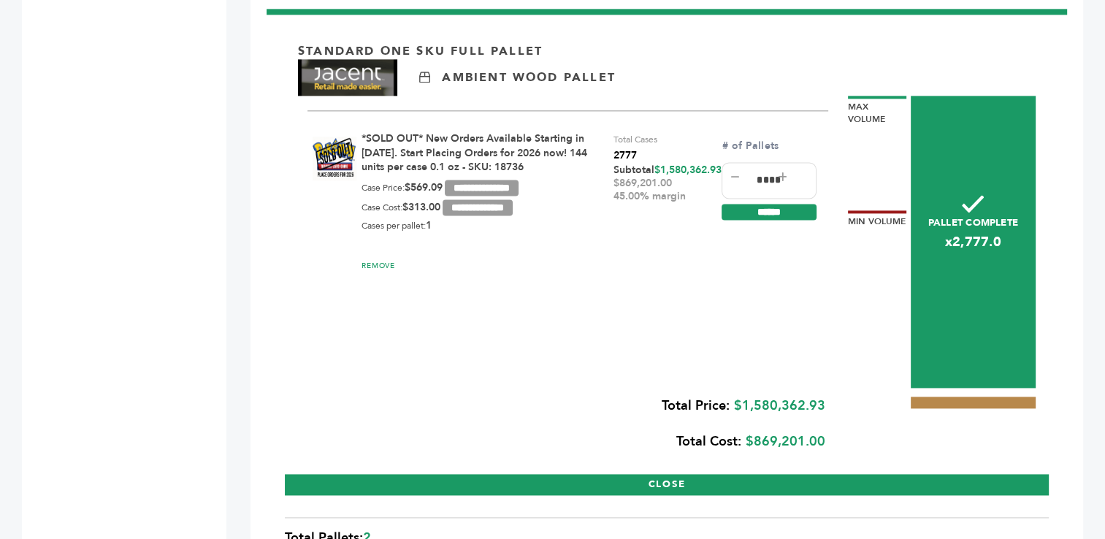
click at [736, 172] on icon at bounding box center [735, 177] width 9 height 10
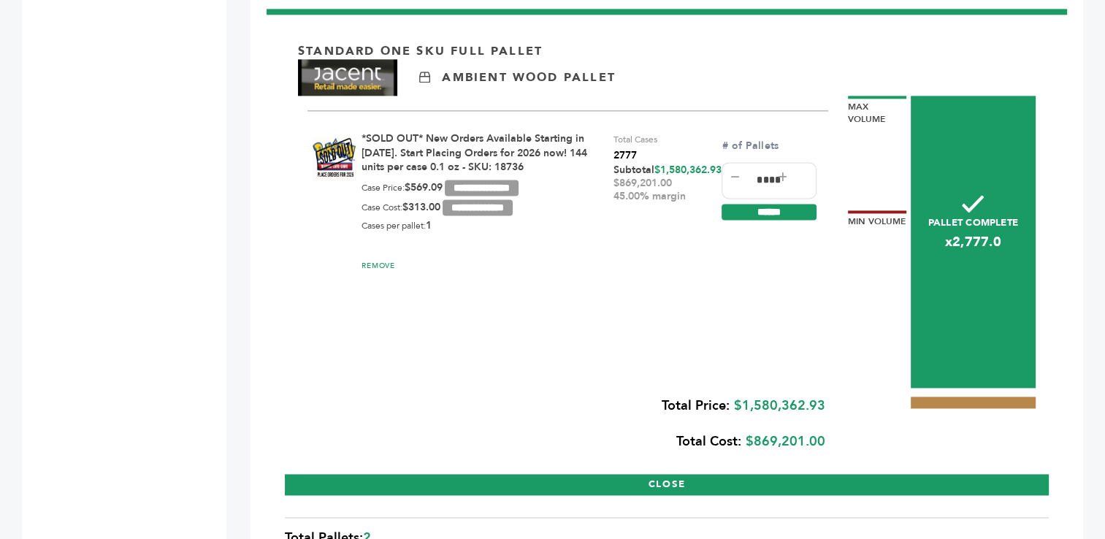
click at [736, 172] on icon at bounding box center [735, 177] width 9 height 10
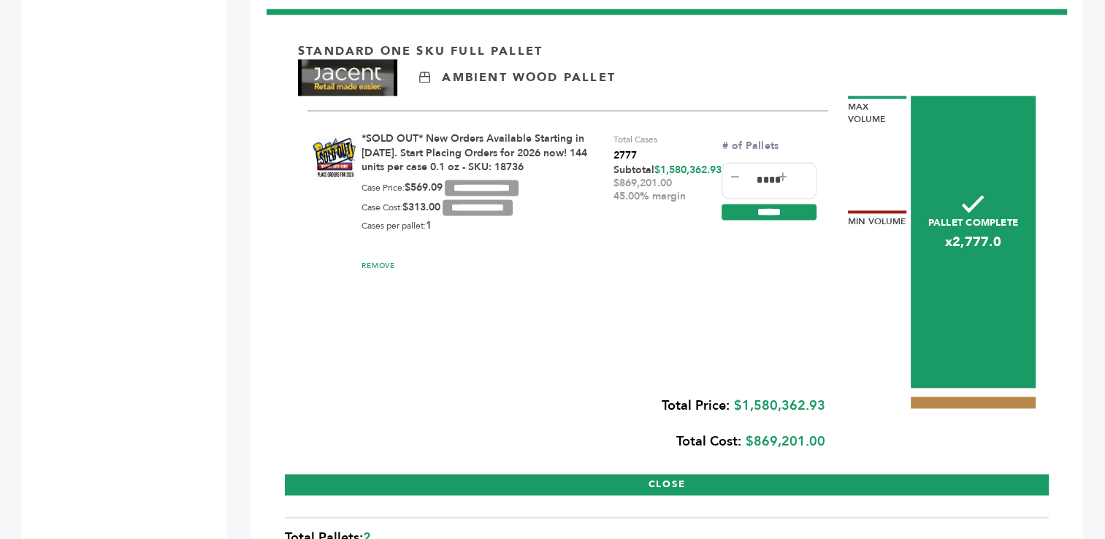
click at [736, 172] on icon at bounding box center [735, 177] width 9 height 10
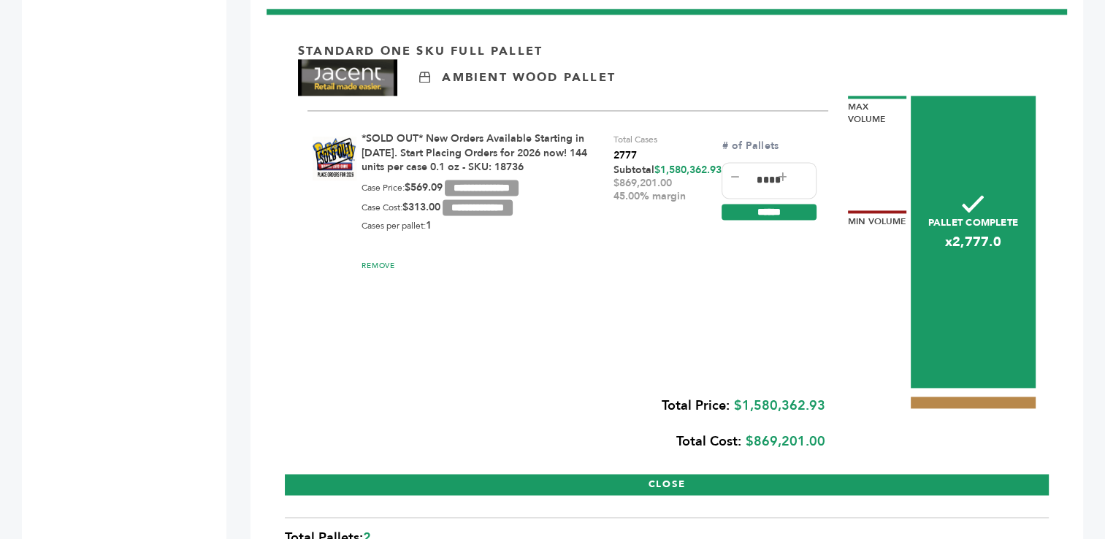
click at [736, 172] on icon at bounding box center [735, 177] width 9 height 10
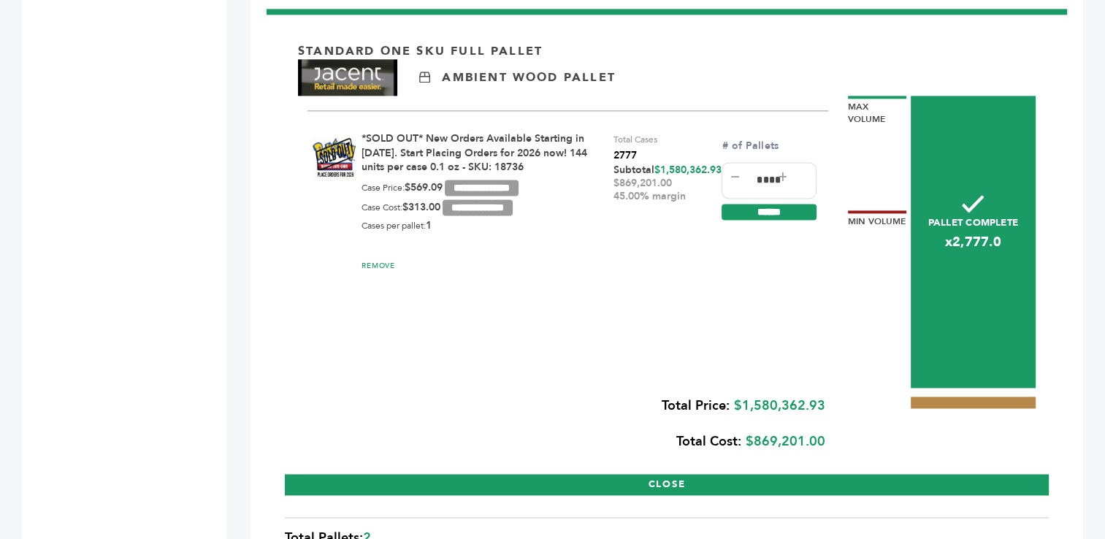
click at [736, 172] on icon at bounding box center [735, 177] width 9 height 10
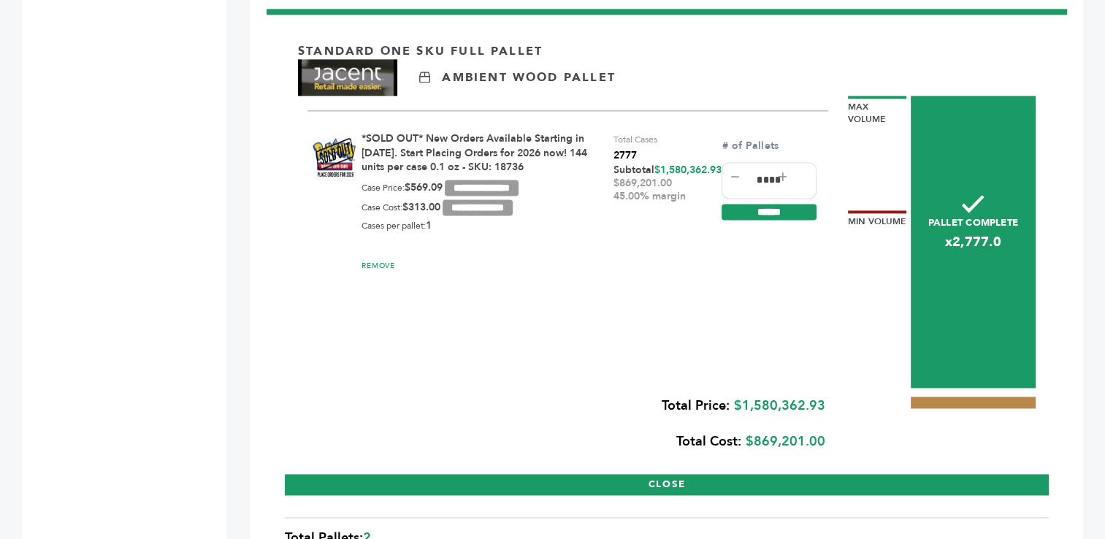
click at [736, 172] on icon at bounding box center [735, 177] width 9 height 10
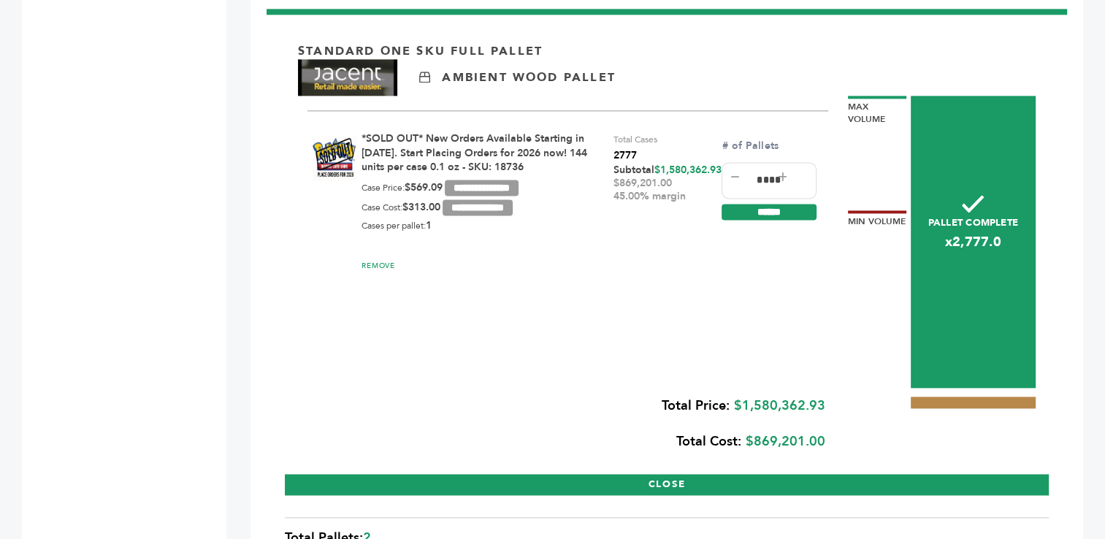
click at [736, 172] on icon at bounding box center [735, 177] width 9 height 10
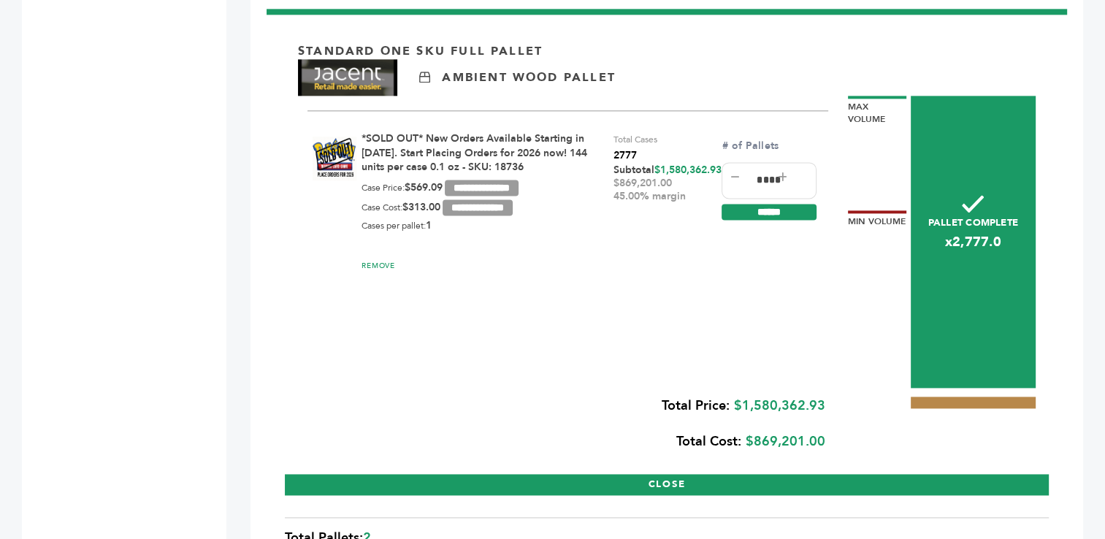
click at [736, 172] on icon at bounding box center [735, 177] width 9 height 10
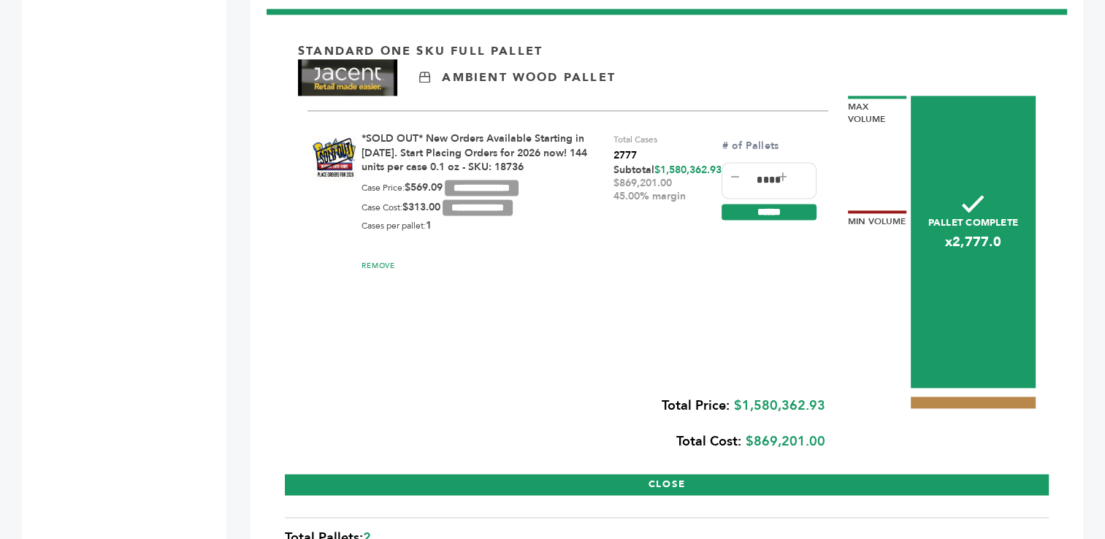
click at [736, 172] on icon at bounding box center [735, 177] width 9 height 10
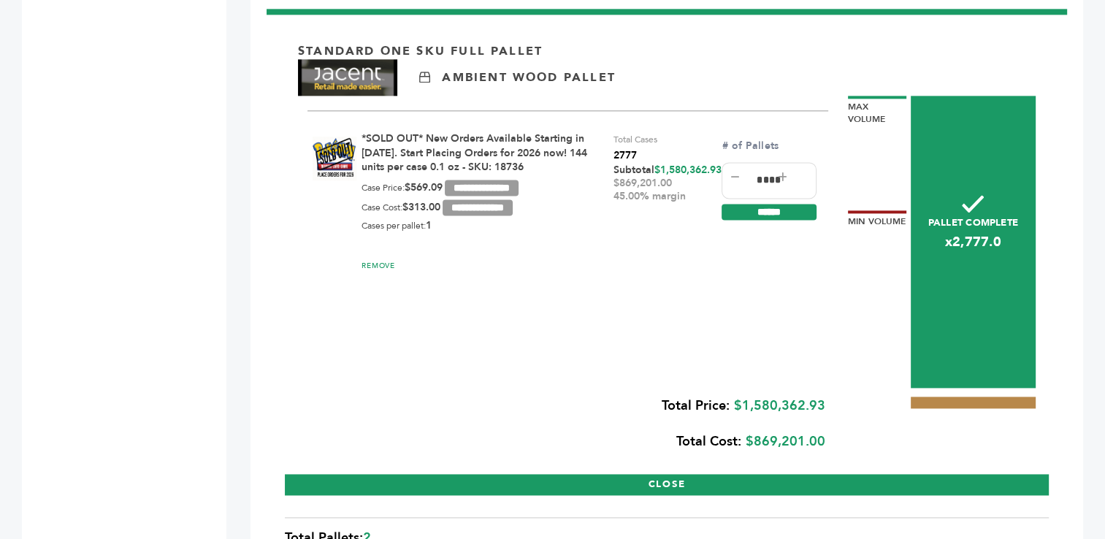
click at [736, 172] on icon at bounding box center [735, 177] width 9 height 10
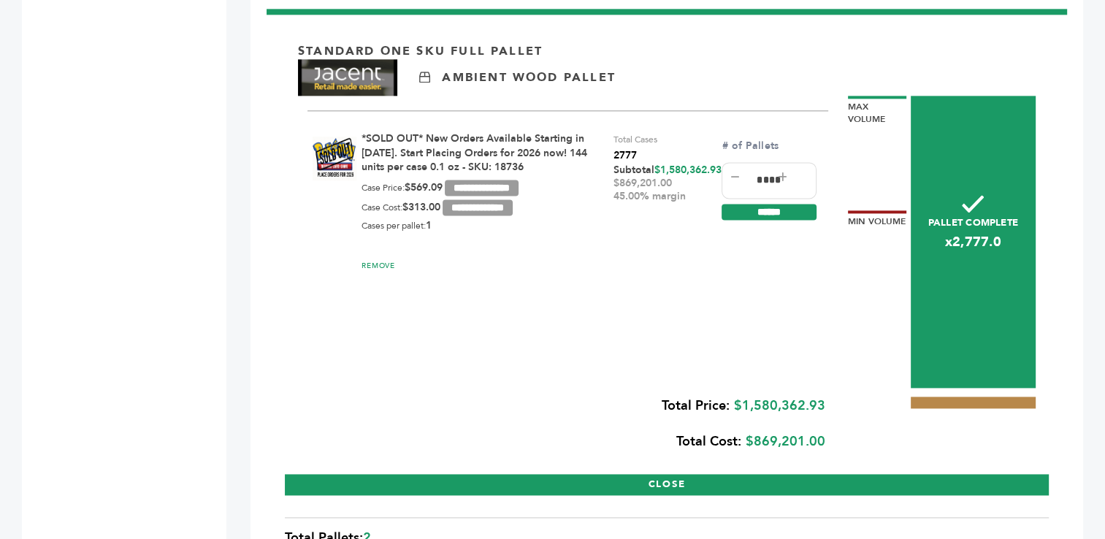
click at [736, 172] on icon at bounding box center [735, 177] width 9 height 10
type input "****"
click at [769, 204] on input "******" at bounding box center [769, 212] width 95 height 16
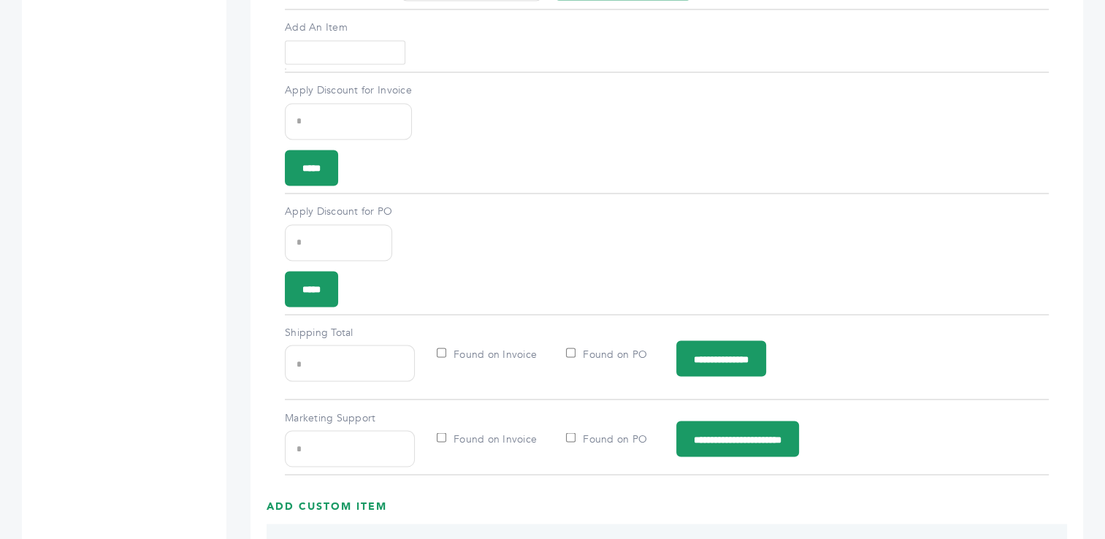
scroll to position [2434, 0]
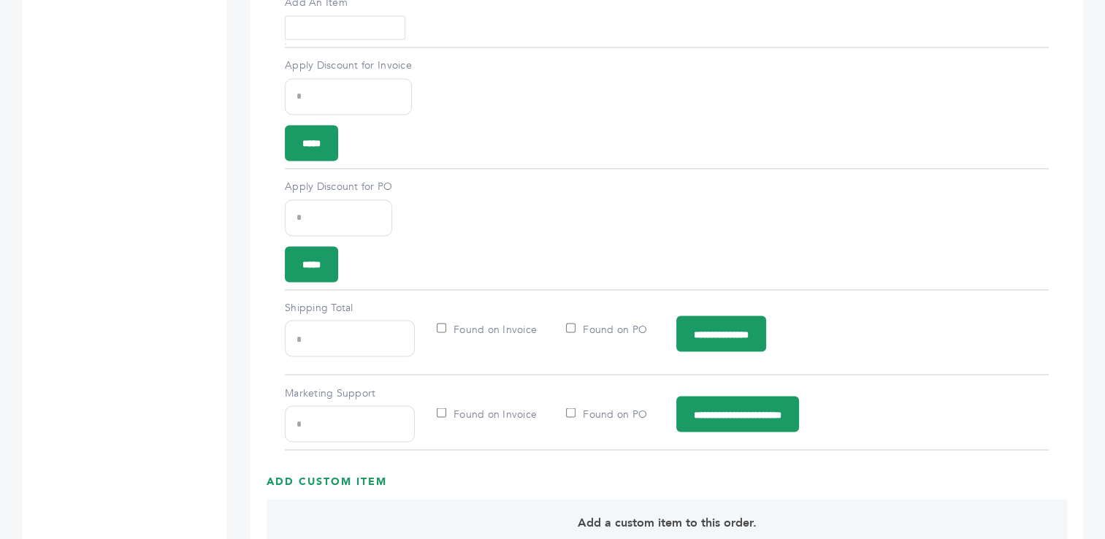
drag, startPoint x: 313, startPoint y: 321, endPoint x: 264, endPoint y: 323, distance: 48.2
click at [267, 323] on div "Standard One Sku Full Pallet Ambient Wood Pallet # of Pallets Subtotal *SOLD OU…" at bounding box center [667, 4] width 801 height 939
type input "****"
click at [750, 323] on input "**********" at bounding box center [722, 334] width 90 height 36
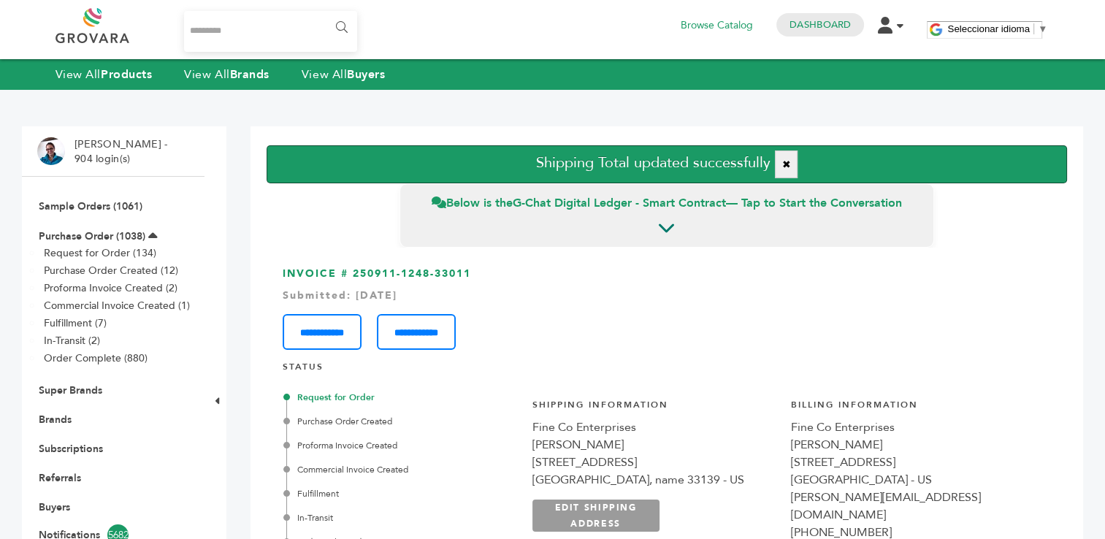
drag, startPoint x: 487, startPoint y: 273, endPoint x: 354, endPoint y: 270, distance: 132.3
click at [354, 270] on h3 "**********" at bounding box center [667, 308] width 769 height 83
copy h3 "250911-1248-33011"
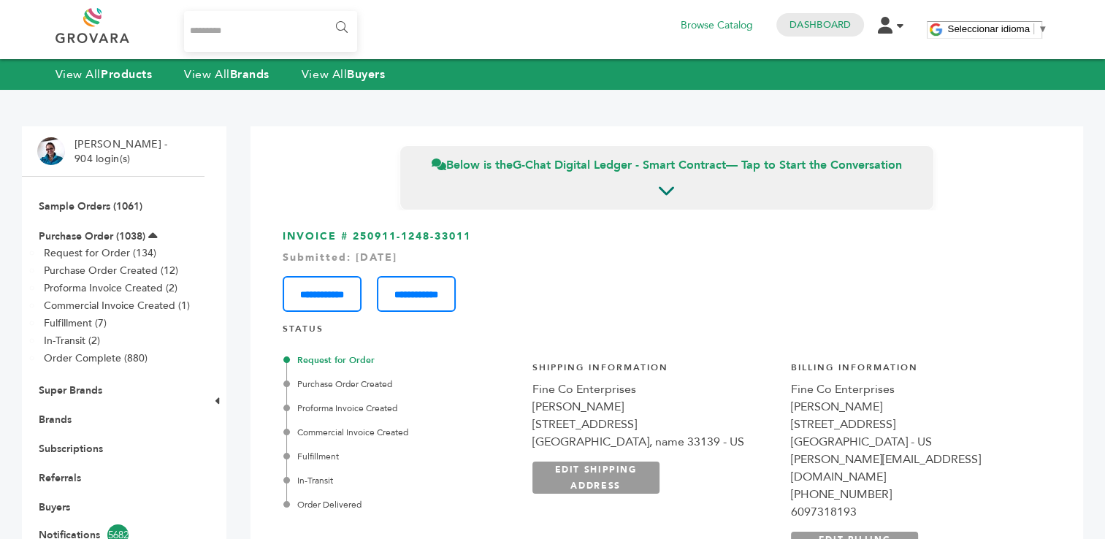
click at [472, 349] on div "Request for Order Purchase Order Created Proforma Invoice Created Commercial In…" at bounding box center [400, 471] width 234 height 256
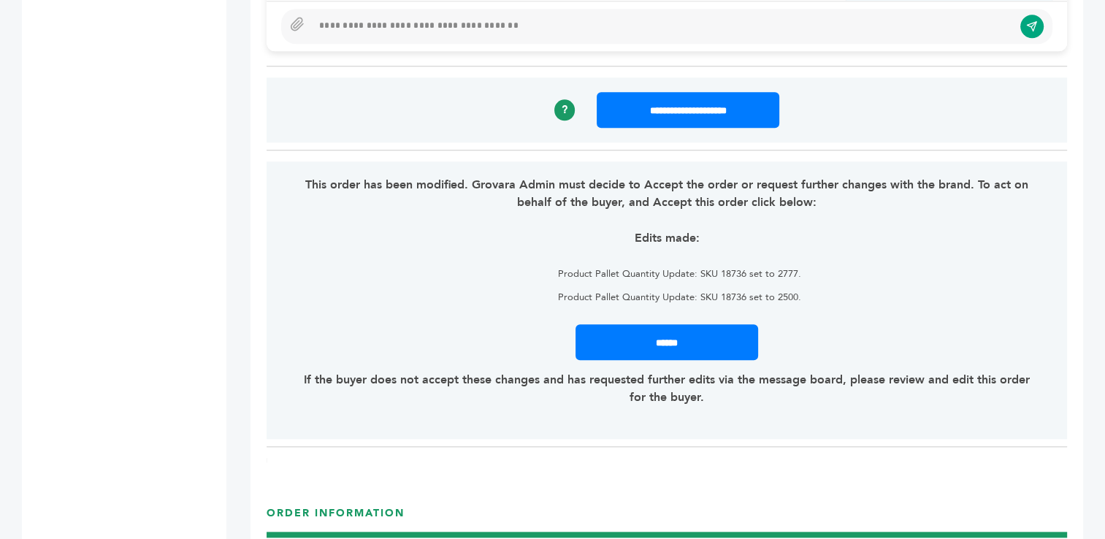
scroll to position [1441, 0]
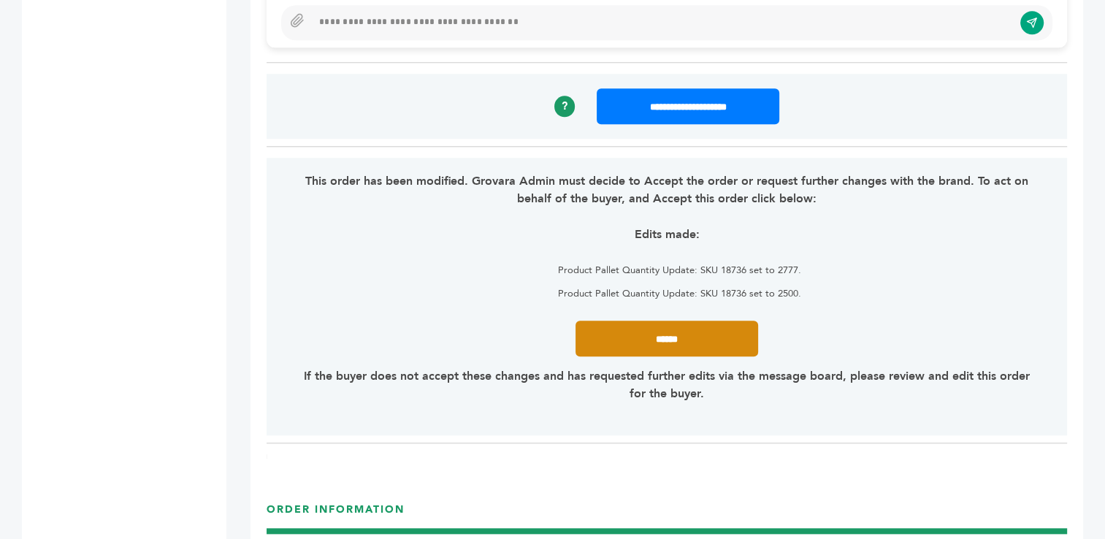
click at [667, 324] on input "******" at bounding box center [667, 339] width 183 height 36
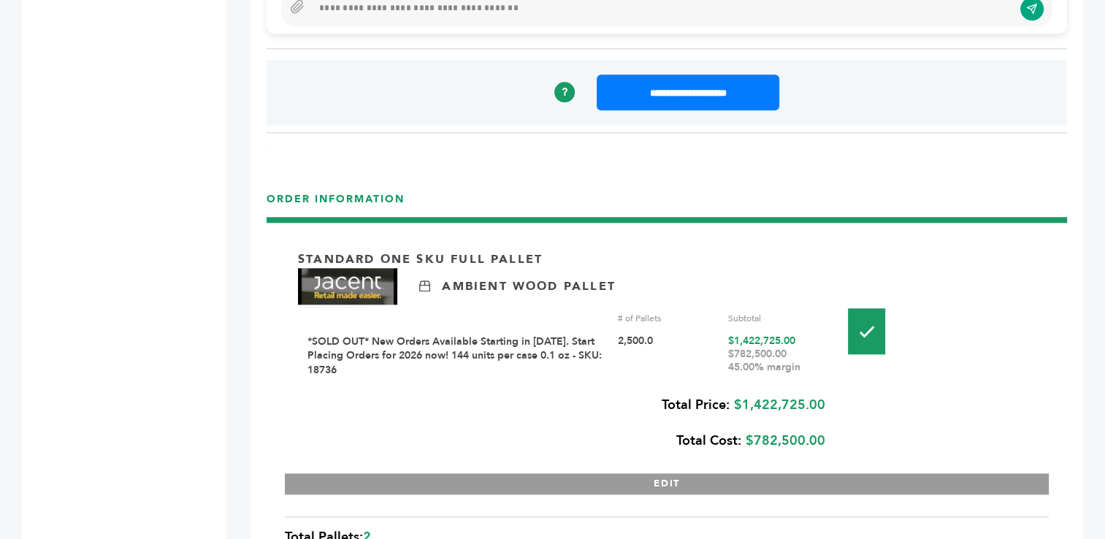
scroll to position [1520, 0]
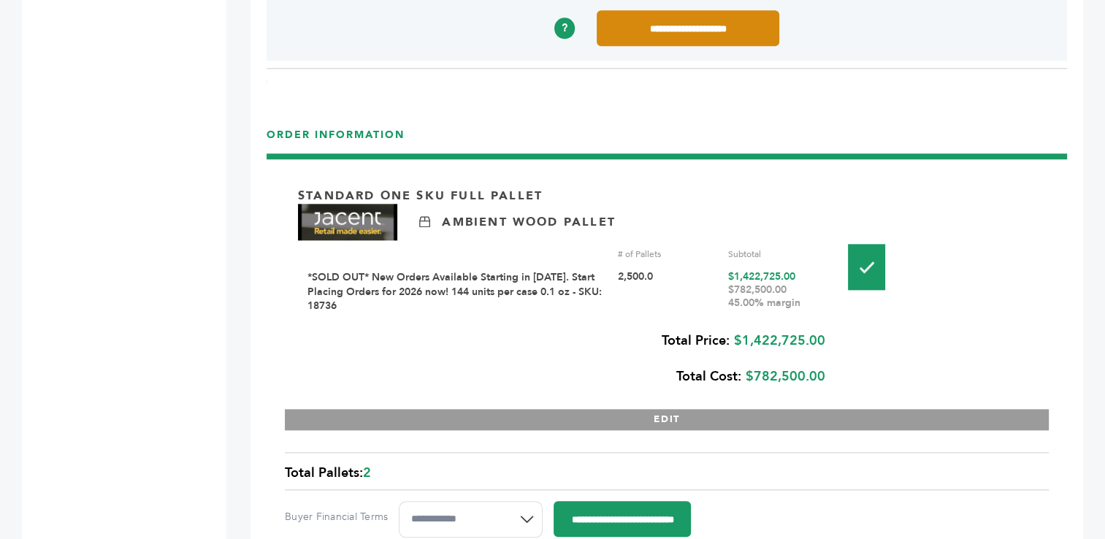
click at [681, 17] on input "**********" at bounding box center [688, 28] width 183 height 36
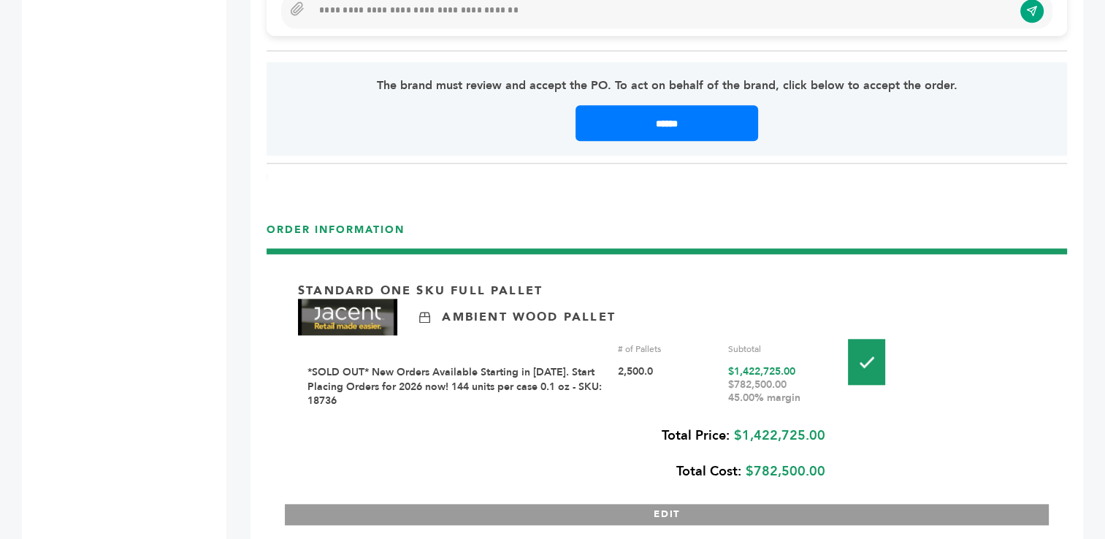
scroll to position [1429, 0]
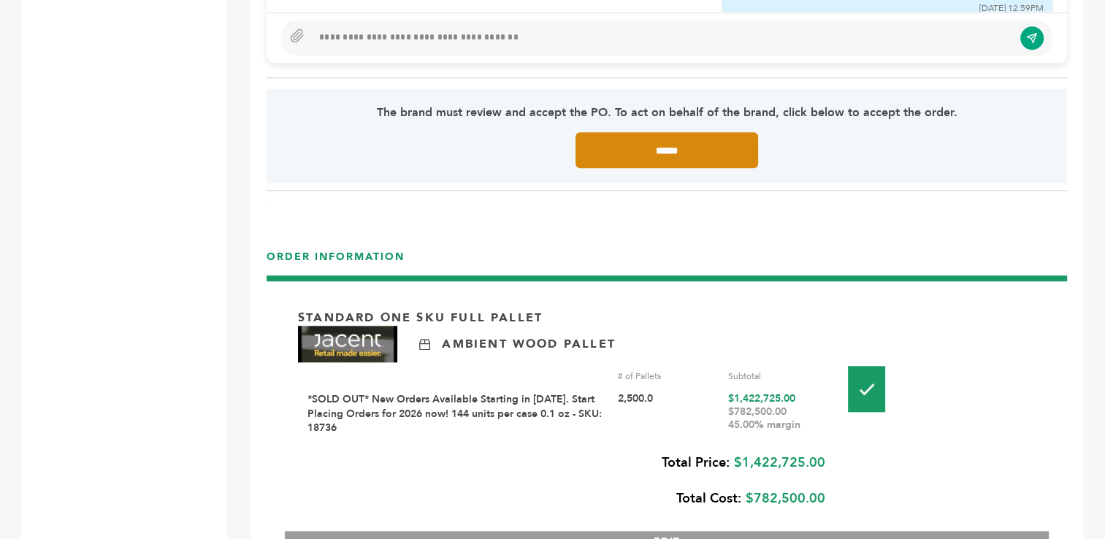
click at [661, 146] on input "******" at bounding box center [667, 150] width 183 height 36
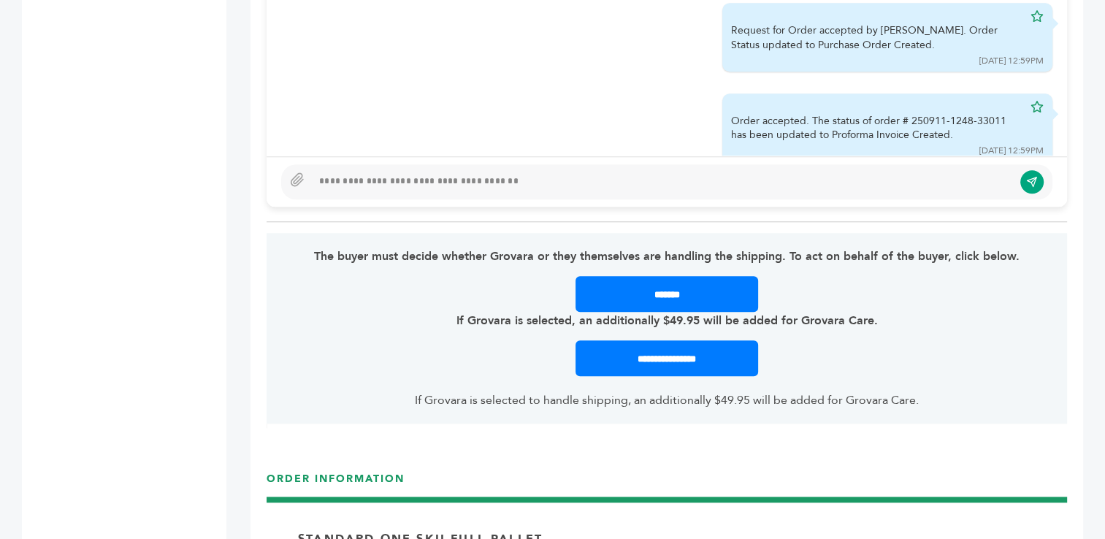
scroll to position [1423, 0]
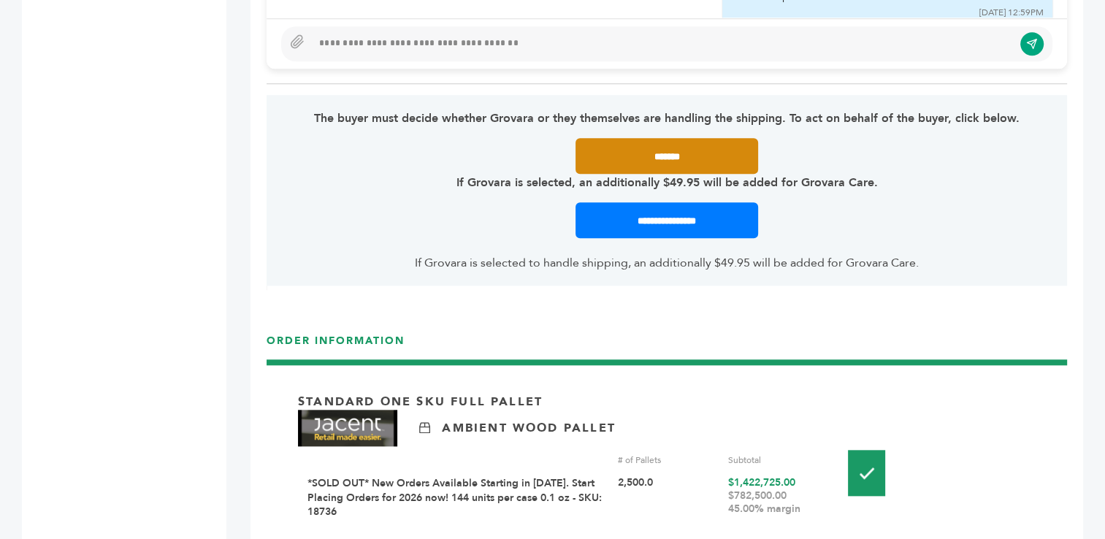
click at [666, 153] on input "*******" at bounding box center [667, 156] width 183 height 36
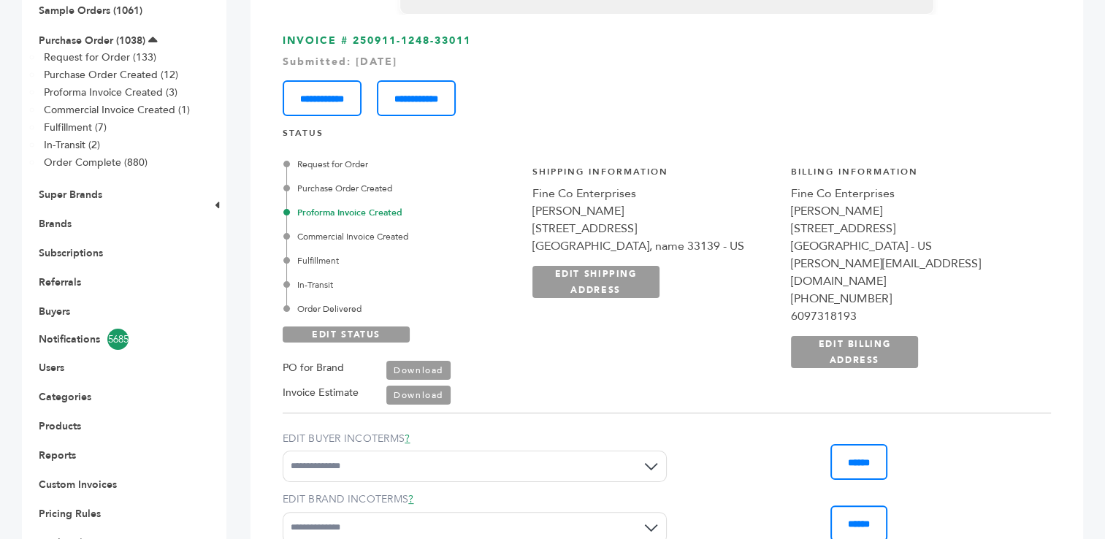
scroll to position [211, 0]
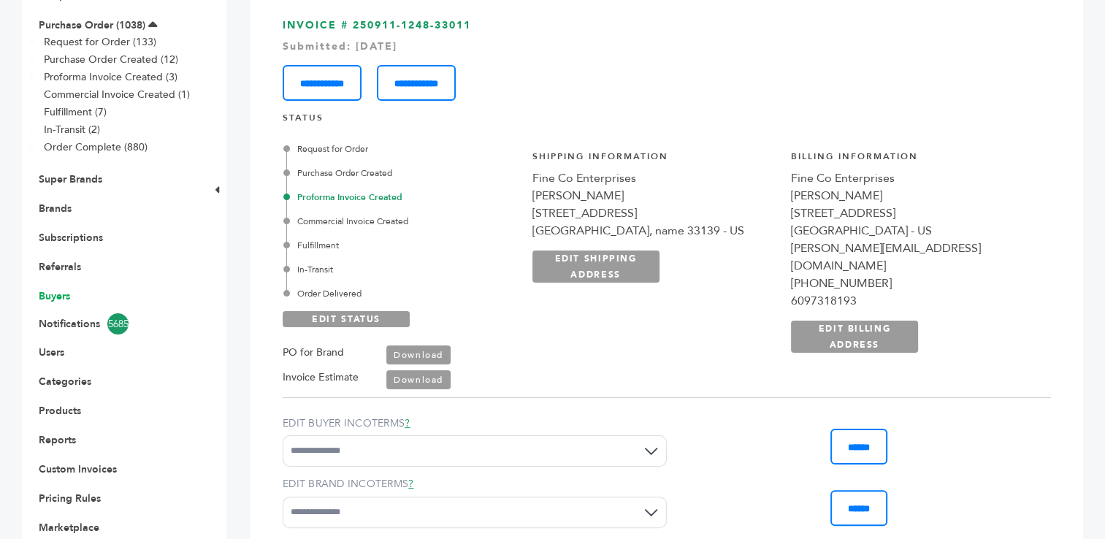
click at [55, 295] on link "Buyers" at bounding box center [54, 296] width 31 height 14
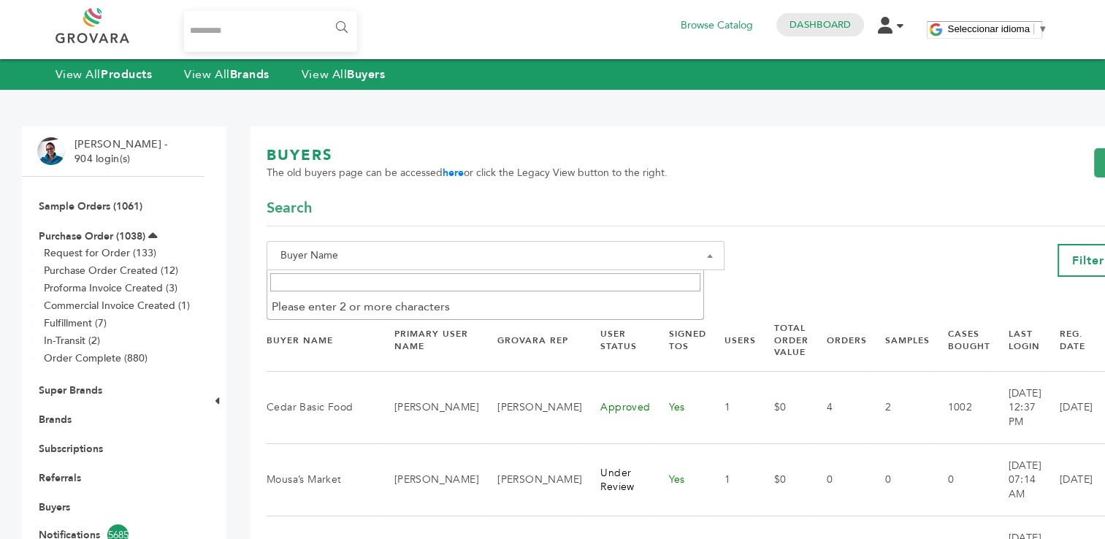
click at [386, 253] on span "Buyer Name" at bounding box center [496, 255] width 442 height 20
click at [378, 311] on li "Please enter 2 or more characters" at bounding box center [485, 306] width 436 height 25
click at [359, 259] on span "Buyer Name" at bounding box center [496, 255] width 442 height 20
click at [354, 263] on span "Buyer Name" at bounding box center [496, 255] width 442 height 20
click at [348, 279] on input "Search" at bounding box center [485, 282] width 430 height 18
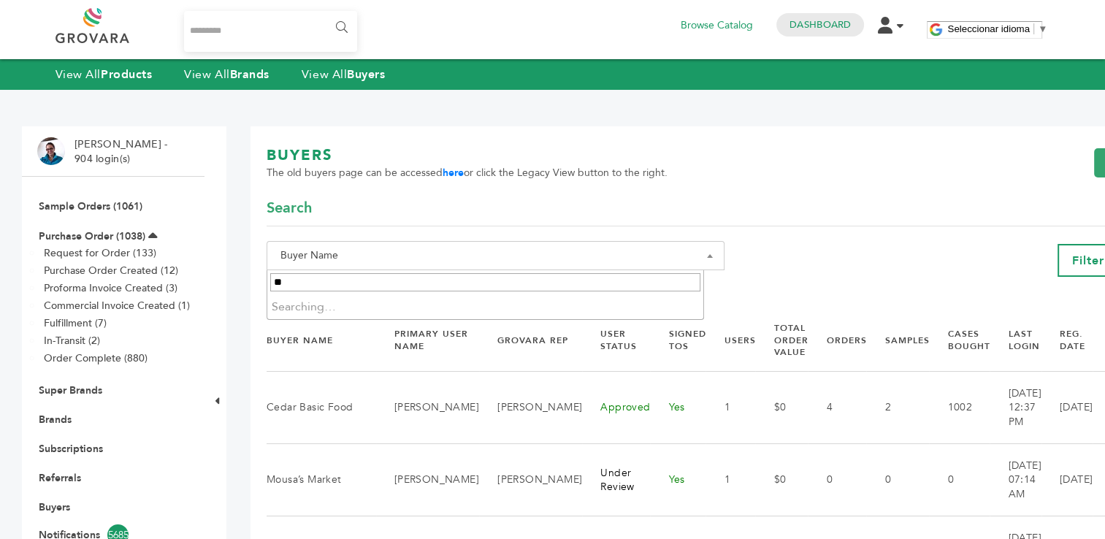
type input "*"
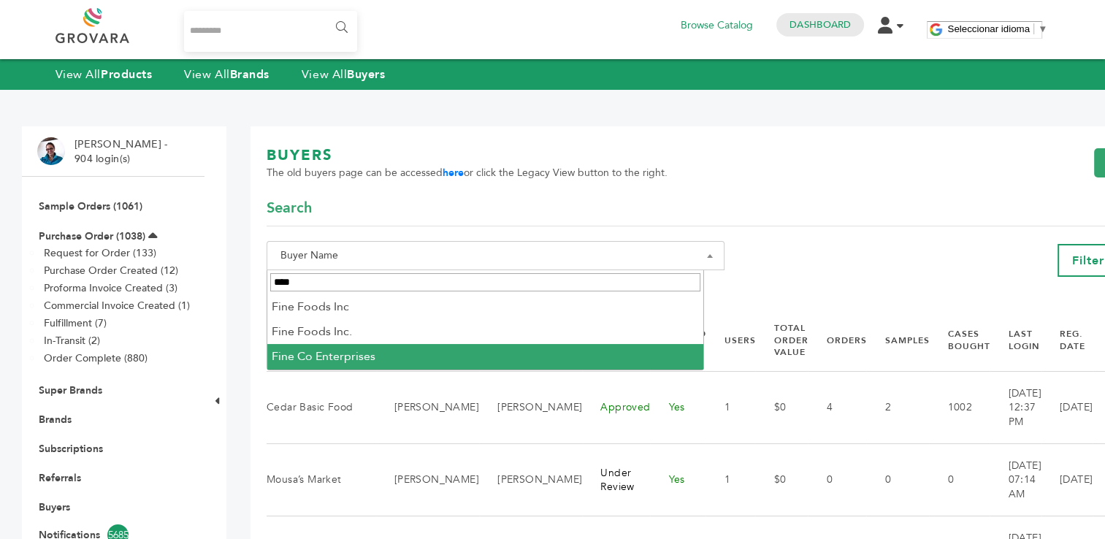
type input "****"
select select "**********"
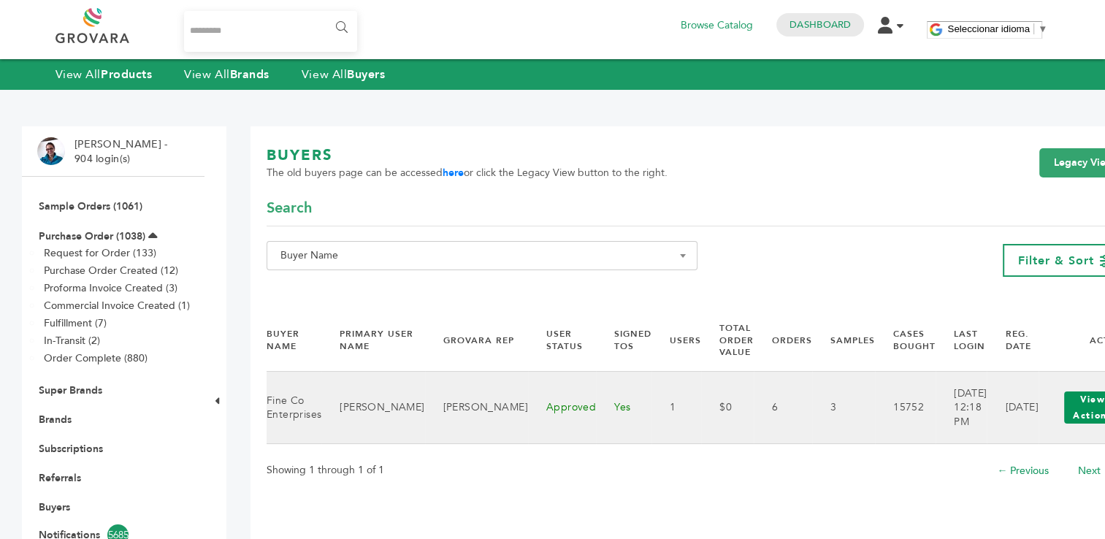
click at [1073, 408] on button "View Actions" at bounding box center [1092, 408] width 57 height 32
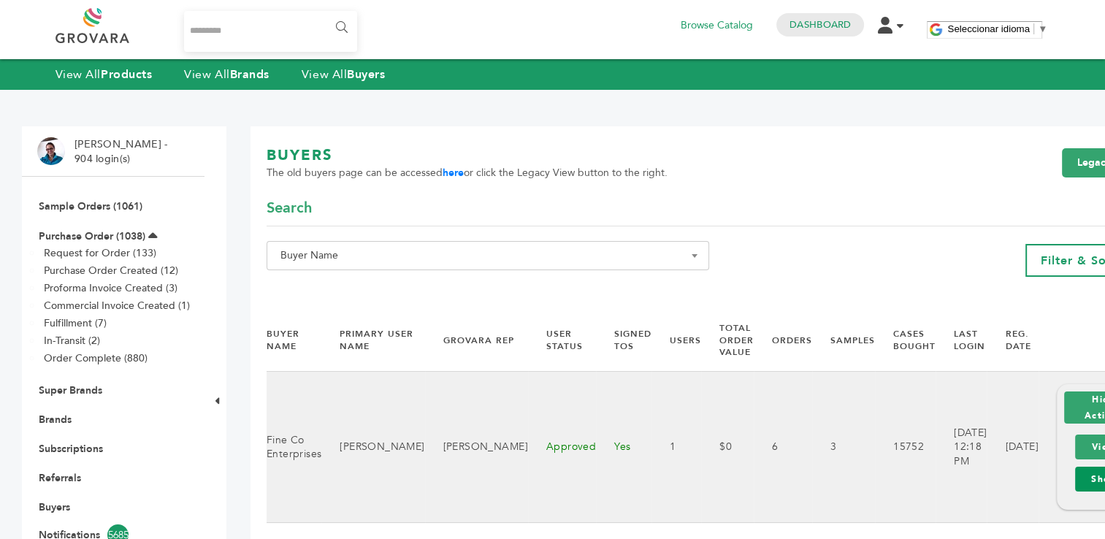
click at [1075, 477] on link "Shop" at bounding box center [1104, 479] width 58 height 25
